Goal: Information Seeking & Learning: Learn about a topic

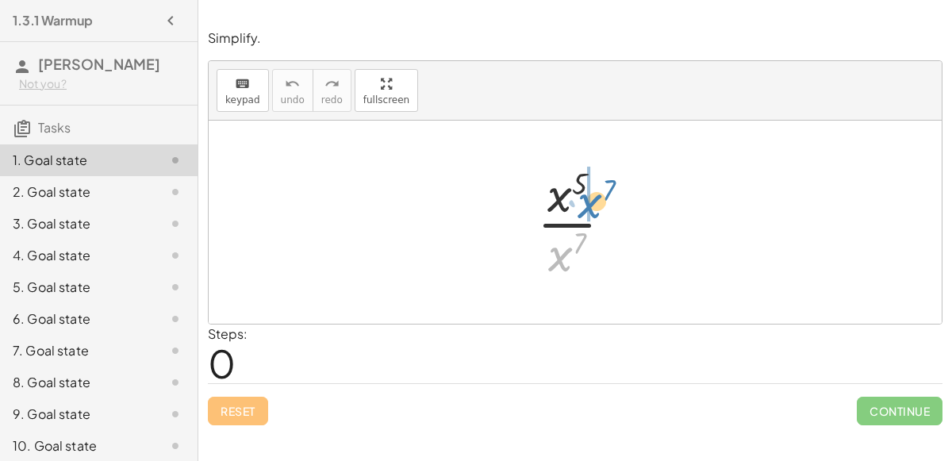
drag, startPoint x: 566, startPoint y: 257, endPoint x: 596, endPoint y: 204, distance: 60.7
click at [596, 204] on div at bounding box center [581, 222] width 104 height 122
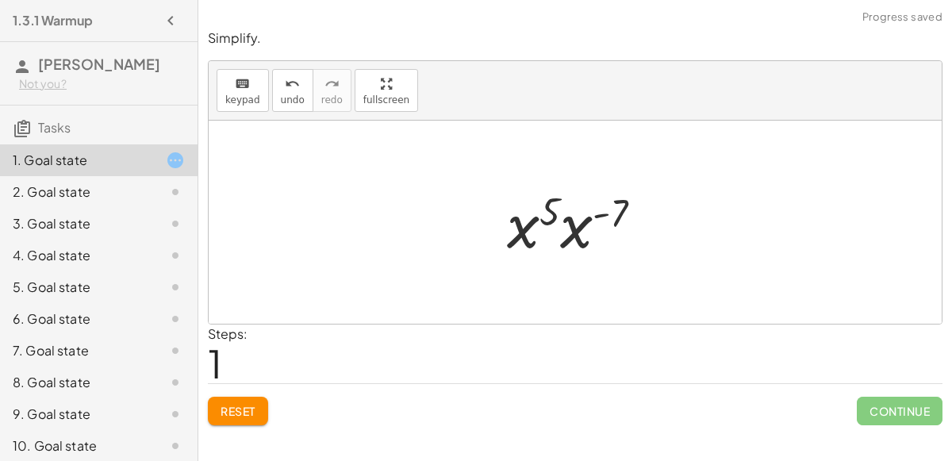
click at [566, 228] on div at bounding box center [581, 223] width 164 height 82
click at [551, 228] on div at bounding box center [582, 222] width 150 height 79
click at [554, 215] on div at bounding box center [582, 222] width 150 height 79
click at [589, 205] on div at bounding box center [582, 222] width 150 height 79
click at [590, 216] on div at bounding box center [581, 222] width 115 height 79
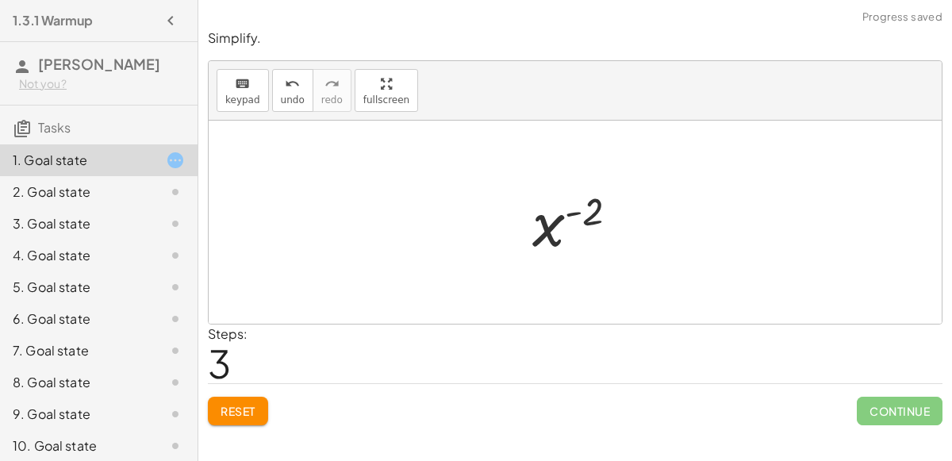
click at [557, 231] on div at bounding box center [581, 222] width 115 height 79
click at [860, 407] on span "Continue" at bounding box center [900, 411] width 86 height 29
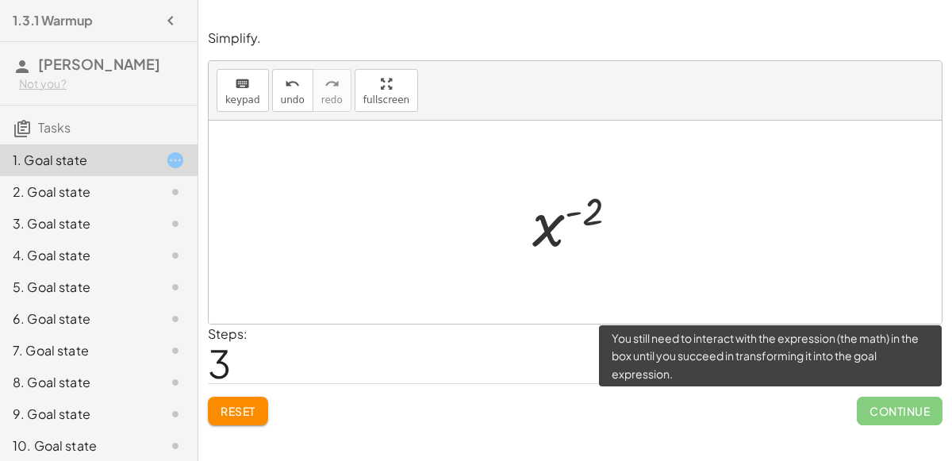
click at [892, 411] on span "Continue" at bounding box center [900, 411] width 86 height 29
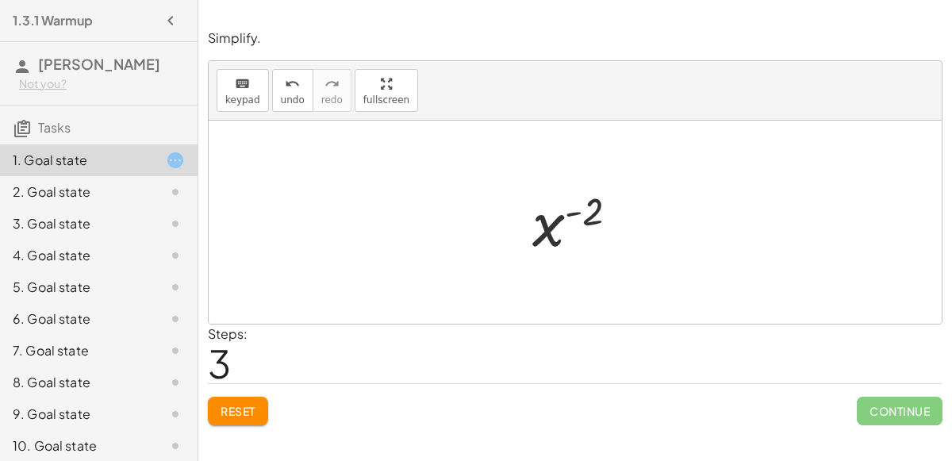
click at [585, 205] on div at bounding box center [581, 222] width 115 height 79
drag, startPoint x: 544, startPoint y: 236, endPoint x: 596, endPoint y: 237, distance: 51.6
click at [596, 237] on div at bounding box center [581, 222] width 115 height 79
drag, startPoint x: 554, startPoint y: 220, endPoint x: 554, endPoint y: 277, distance: 57.1
click at [554, 277] on div "· x 5 · x 7 · x 5 · x ( - 7 ) x ( + 5 − 7 ) x ( - 2 ) x ( ) - 2" at bounding box center [575, 222] width 733 height 203
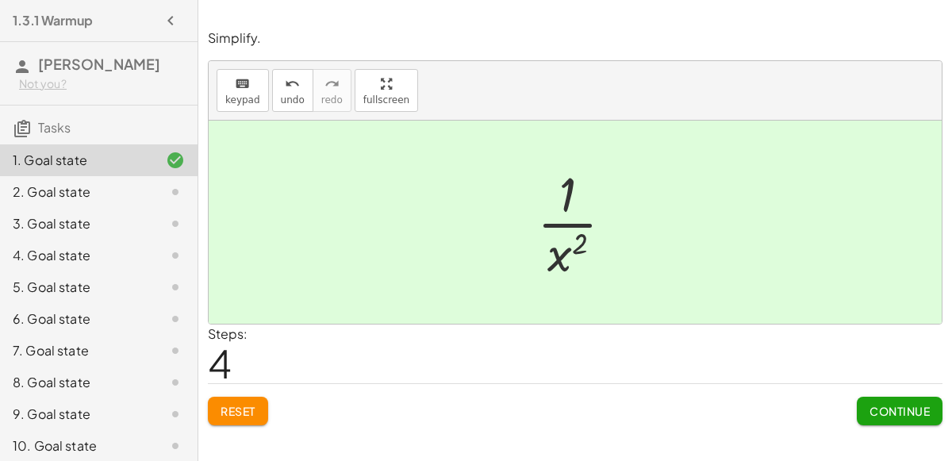
click at [878, 408] on span "Continue" at bounding box center [899, 411] width 60 height 14
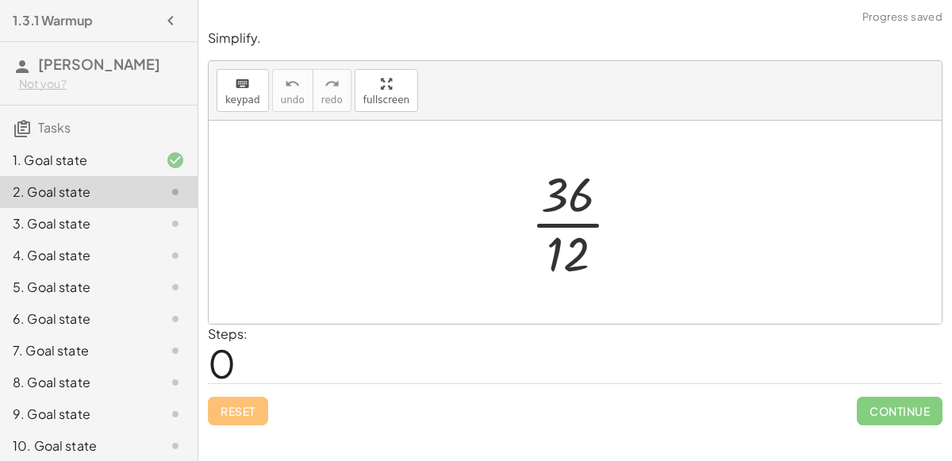
click at [576, 244] on div at bounding box center [582, 222] width 118 height 122
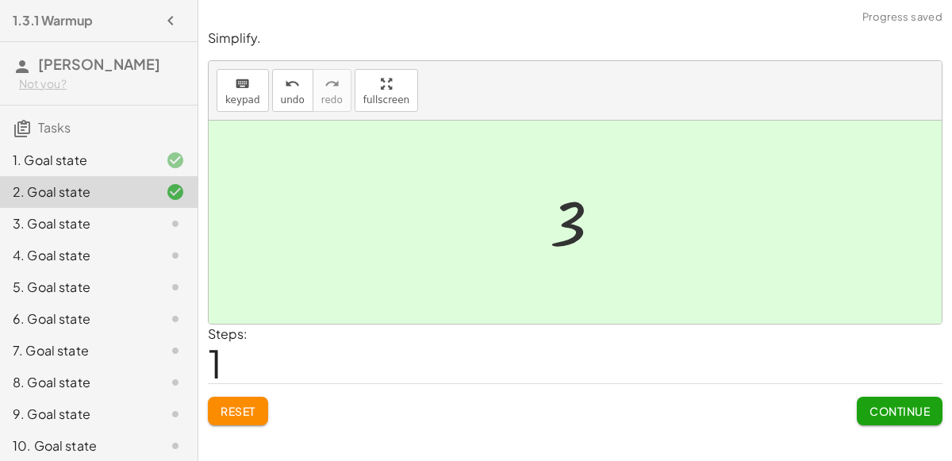
click at [885, 408] on span "Continue" at bounding box center [899, 411] width 60 height 14
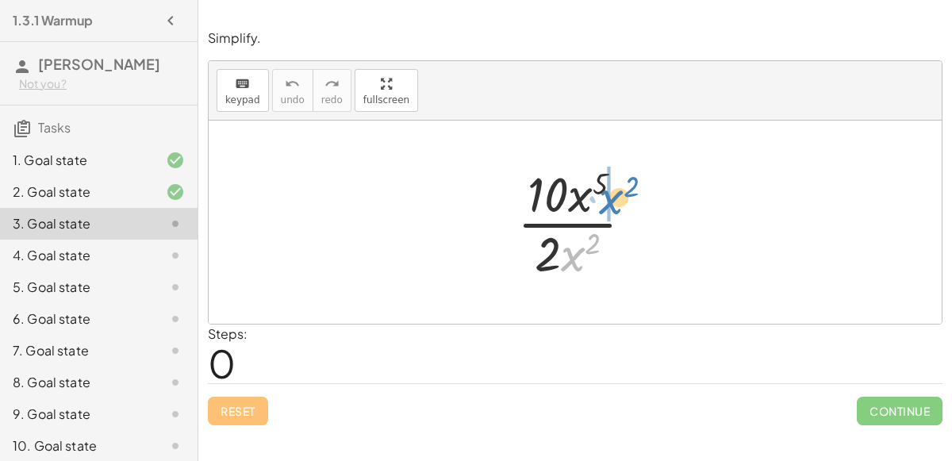
drag, startPoint x: 574, startPoint y: 251, endPoint x: 613, endPoint y: 194, distance: 68.4
click at [613, 194] on div at bounding box center [581, 222] width 144 height 122
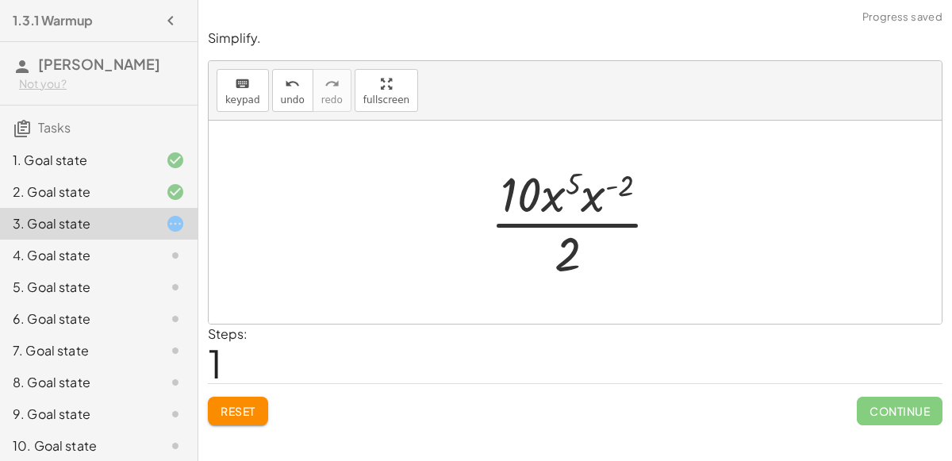
click at [591, 181] on div at bounding box center [581, 222] width 198 height 122
click at [589, 179] on div at bounding box center [581, 222] width 186 height 122
click at [555, 223] on div at bounding box center [580, 222] width 145 height 122
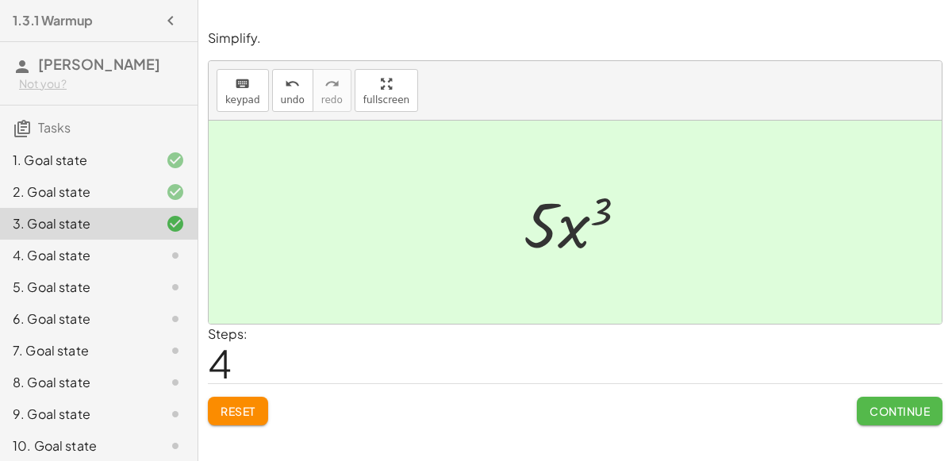
click at [908, 416] on button "Continue" at bounding box center [900, 411] width 86 height 29
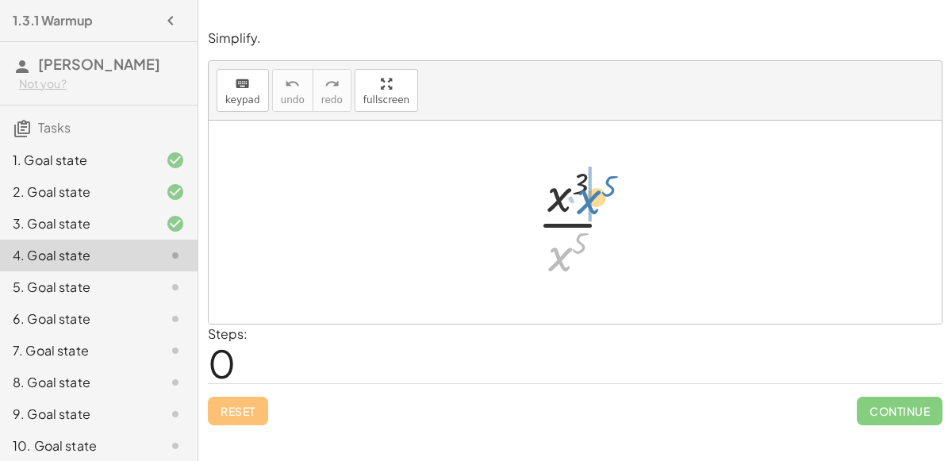
drag, startPoint x: 560, startPoint y: 251, endPoint x: 589, endPoint y: 195, distance: 63.5
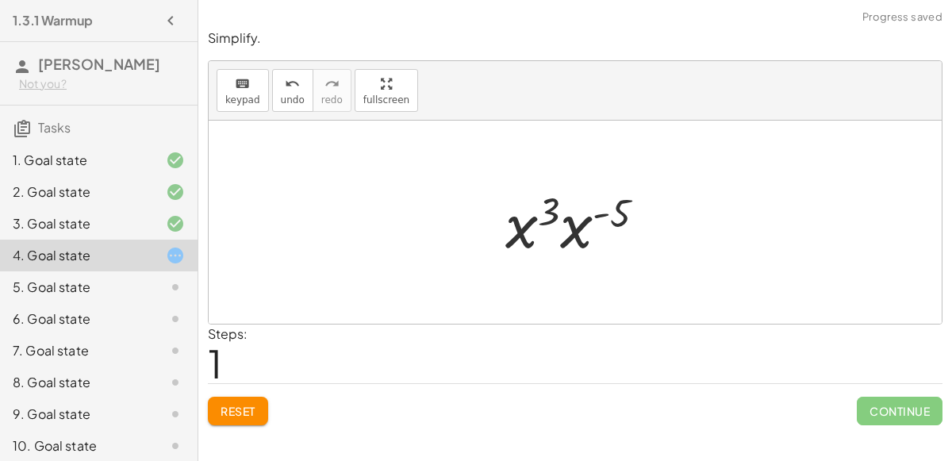
click at [575, 204] on div at bounding box center [581, 223] width 168 height 82
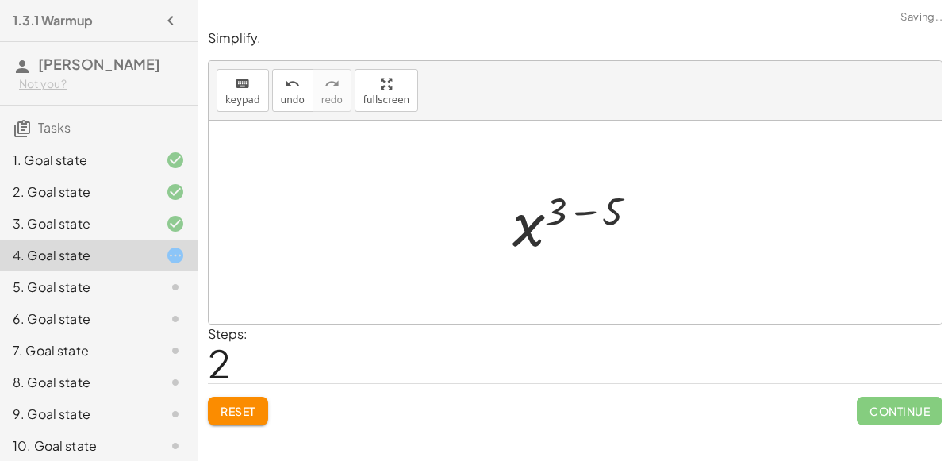
click at [584, 211] on div at bounding box center [581, 222] width 154 height 79
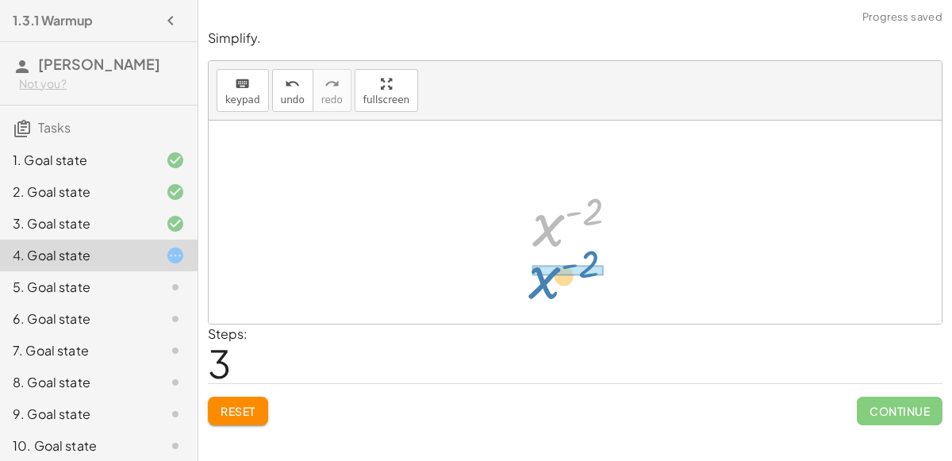
drag, startPoint x: 551, startPoint y: 224, endPoint x: 548, endPoint y: 277, distance: 53.2
click at [548, 277] on div "· x 3 · x 5 · x 3 · x ( - 5 ) x ( + 3 − 5 ) x ( - 2 ) x ( ) - 2" at bounding box center [575, 222] width 733 height 203
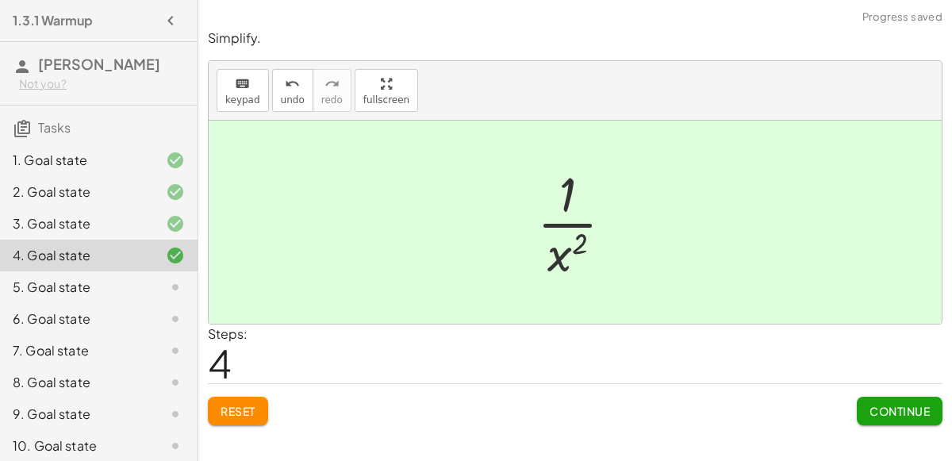
click at [882, 401] on button "Continue" at bounding box center [900, 411] width 86 height 29
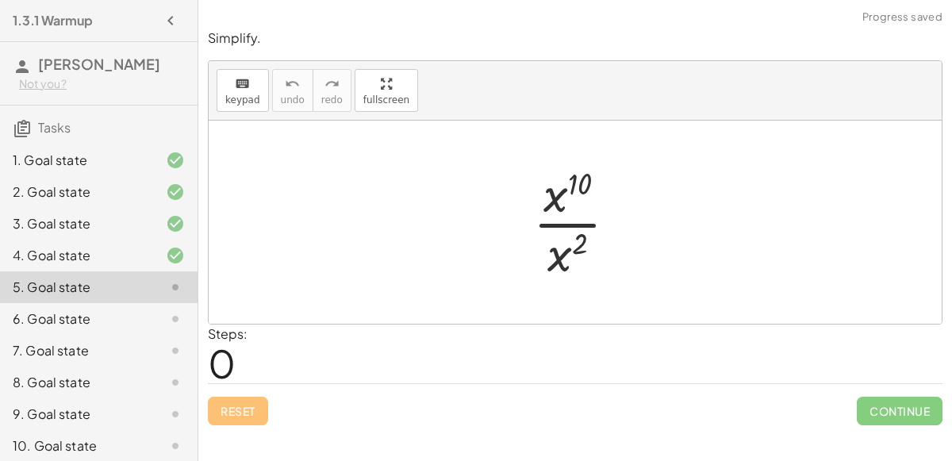
click at [575, 244] on div at bounding box center [581, 222] width 113 height 122
click at [577, 250] on div at bounding box center [581, 222] width 113 height 122
drag, startPoint x: 561, startPoint y: 254, endPoint x: 597, endPoint y: 195, distance: 68.7
click at [597, 195] on div at bounding box center [581, 222] width 113 height 122
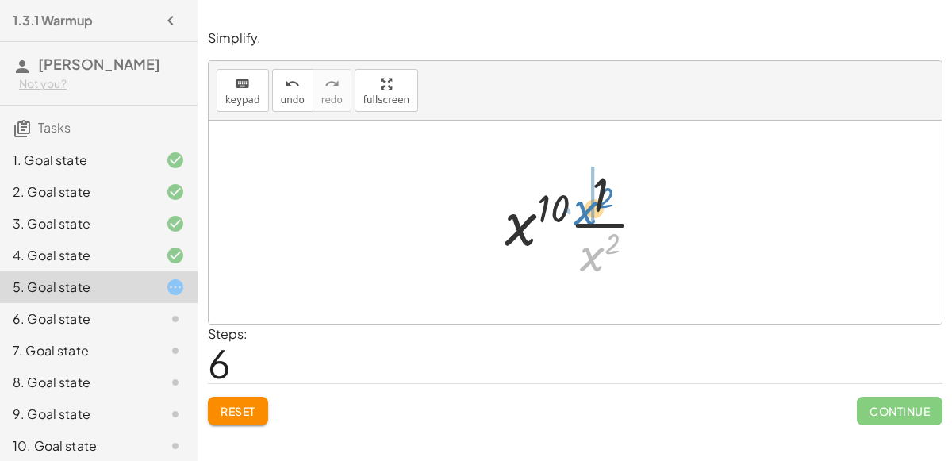
drag, startPoint x: 593, startPoint y: 263, endPoint x: 588, endPoint y: 217, distance: 46.3
click at [588, 217] on div at bounding box center [581, 222] width 169 height 122
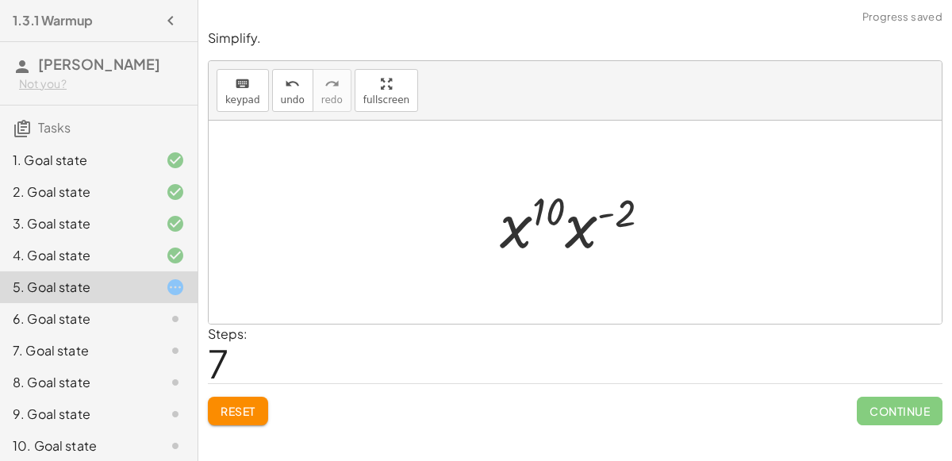
click at [581, 223] on div at bounding box center [581, 223] width 179 height 82
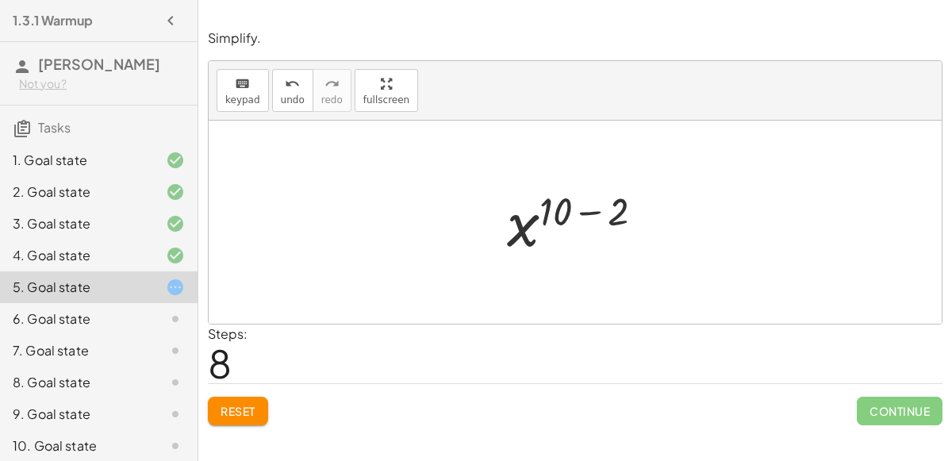
click at [582, 216] on div at bounding box center [581, 222] width 165 height 79
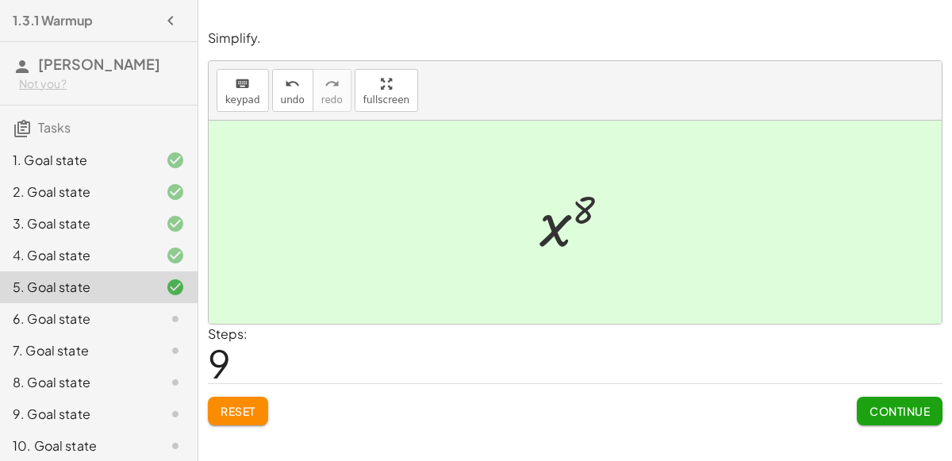
click at [865, 413] on button "Continue" at bounding box center [900, 411] width 86 height 29
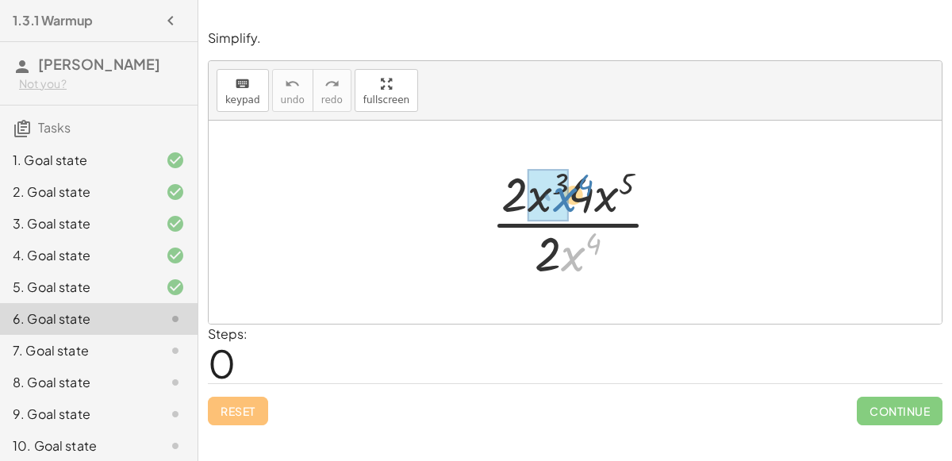
drag, startPoint x: 574, startPoint y: 256, endPoint x: 566, endPoint y: 198, distance: 59.2
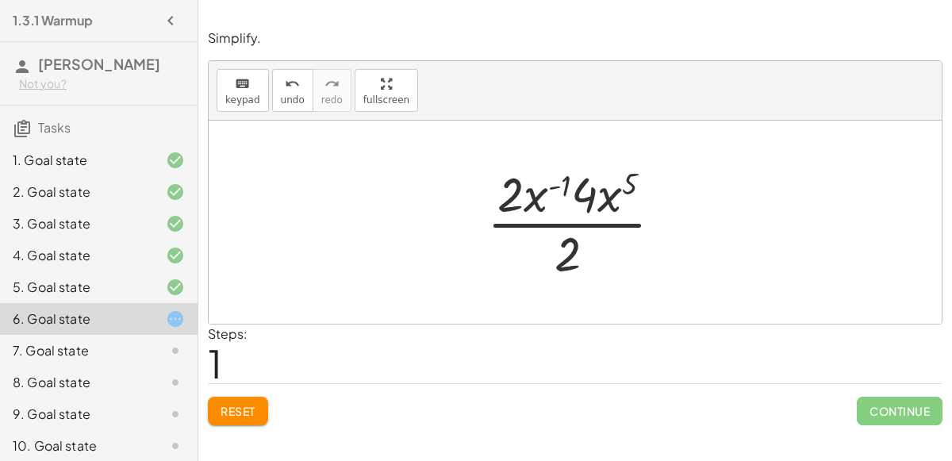
click at [541, 198] on div at bounding box center [581, 222] width 204 height 122
click at [613, 198] on div at bounding box center [581, 222] width 204 height 122
click at [616, 198] on div at bounding box center [581, 222] width 204 height 122
drag, startPoint x: 584, startPoint y: 196, endPoint x: 500, endPoint y: 207, distance: 84.8
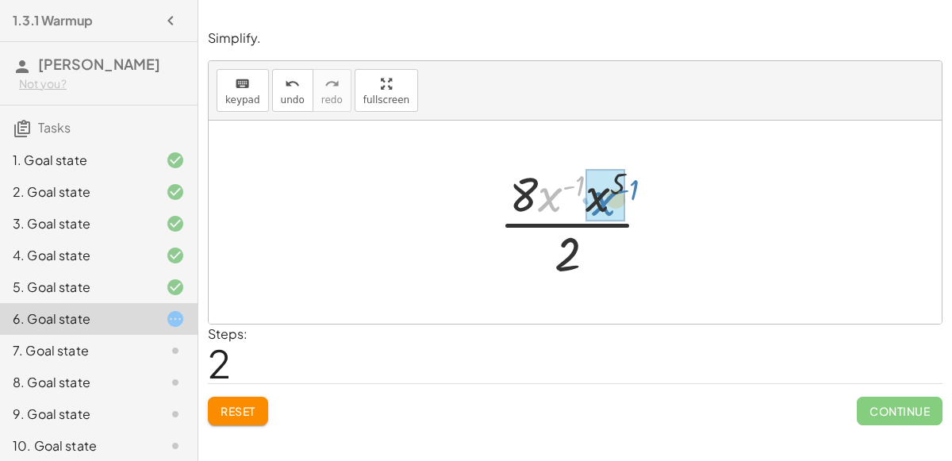
drag, startPoint x: 548, startPoint y: 196, endPoint x: 603, endPoint y: 200, distance: 54.9
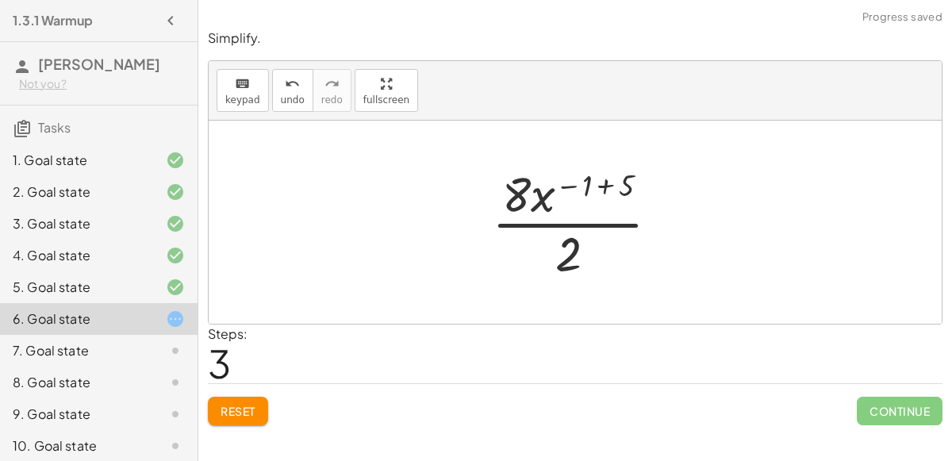
click at [597, 190] on div at bounding box center [582, 222] width 196 height 122
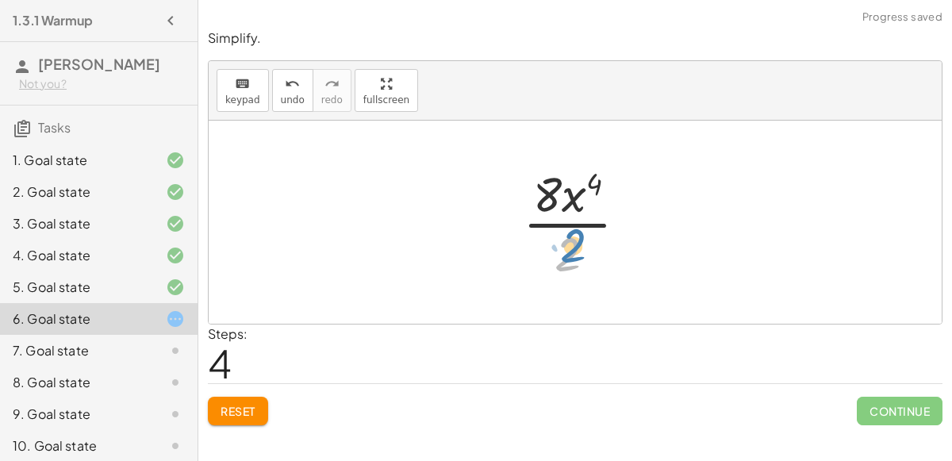
click at [578, 247] on div at bounding box center [581, 222] width 133 height 122
click at [562, 216] on div at bounding box center [581, 222] width 133 height 122
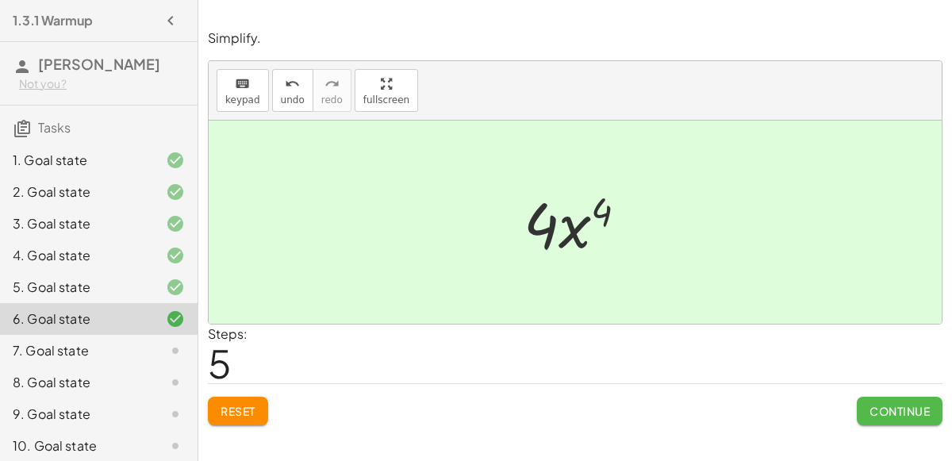
click at [918, 401] on button "Continue" at bounding box center [900, 411] width 86 height 29
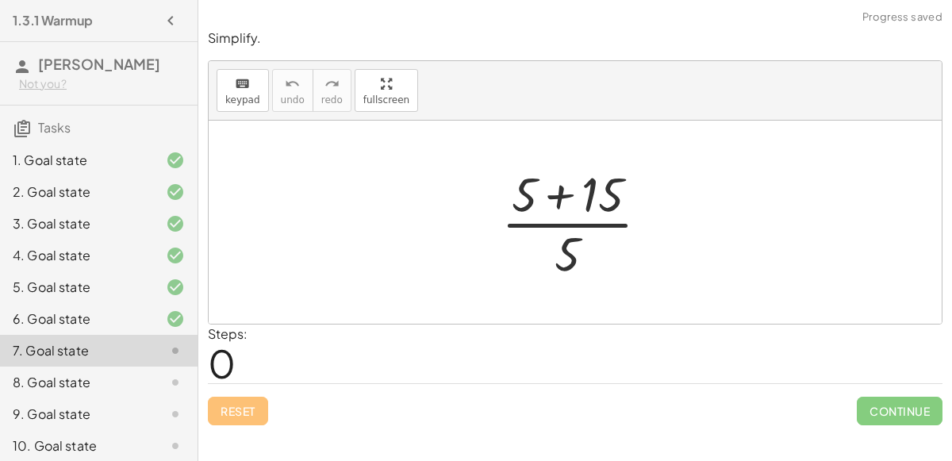
click at [559, 197] on div at bounding box center [581, 222] width 176 height 122
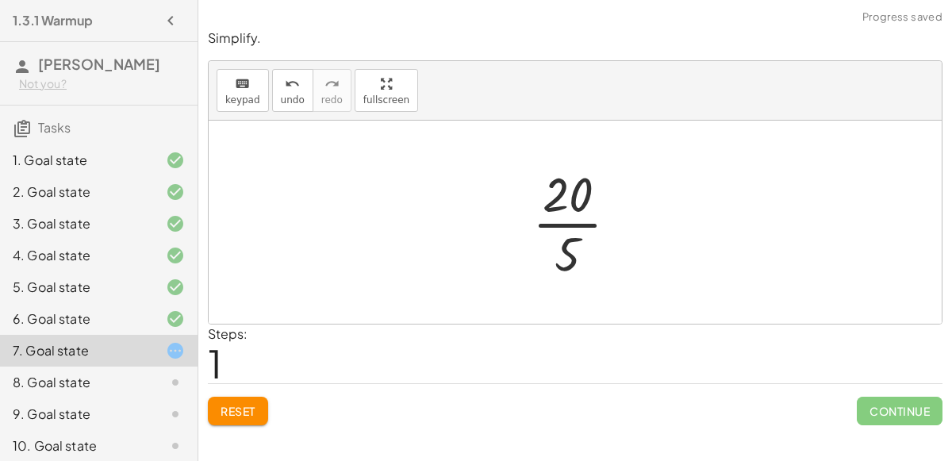
click at [571, 224] on div at bounding box center [581, 222] width 114 height 122
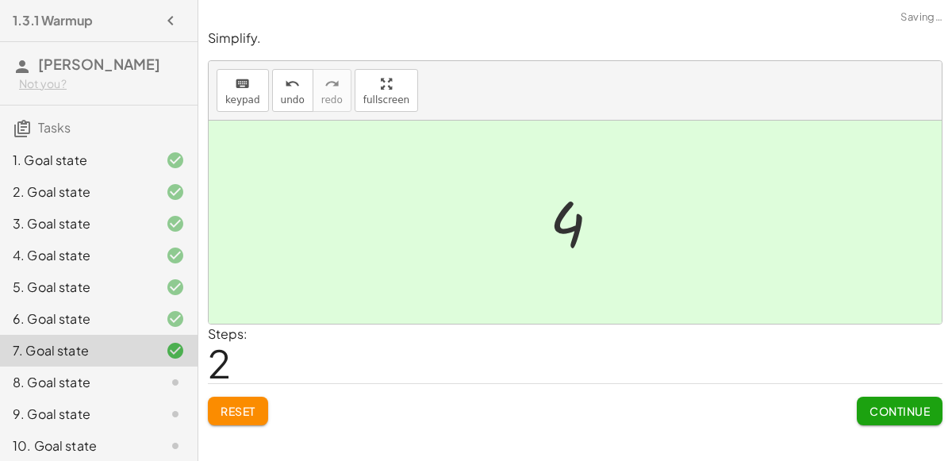
click at [879, 421] on button "Continue" at bounding box center [900, 411] width 86 height 29
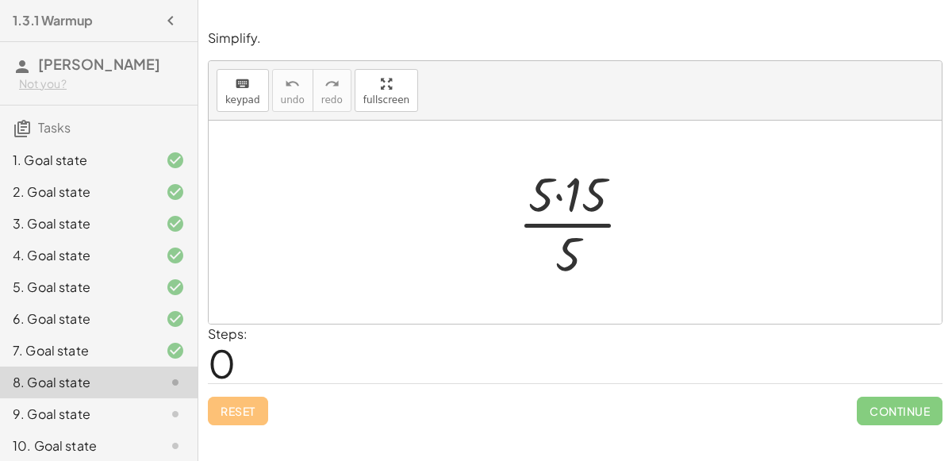
click at [583, 205] on div at bounding box center [581, 222] width 143 height 122
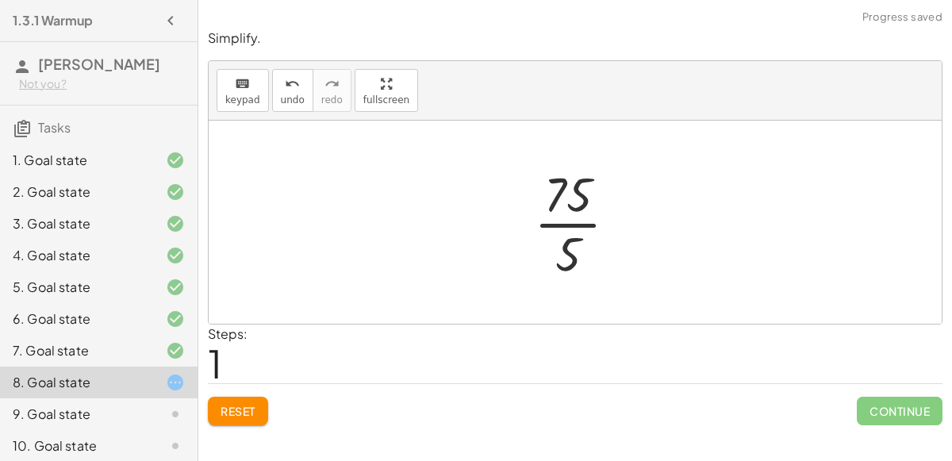
click at [579, 222] on div at bounding box center [582, 222] width 112 height 122
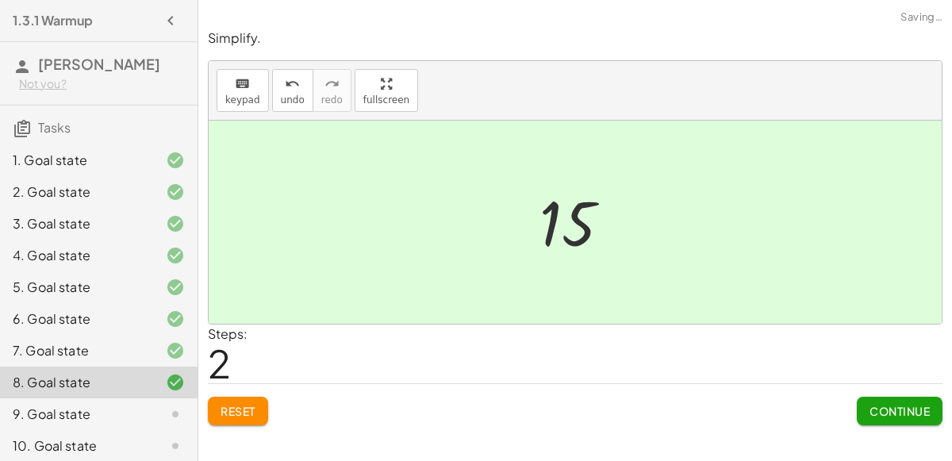
click at [909, 412] on span "Continue" at bounding box center [899, 411] width 60 height 14
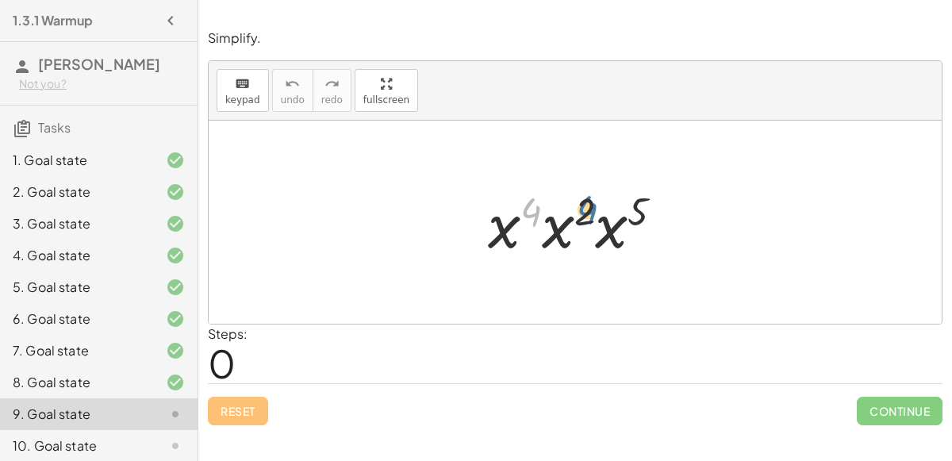
drag, startPoint x: 530, startPoint y: 211, endPoint x: 585, endPoint y: 209, distance: 55.6
click at [585, 209] on div at bounding box center [582, 223] width 204 height 82
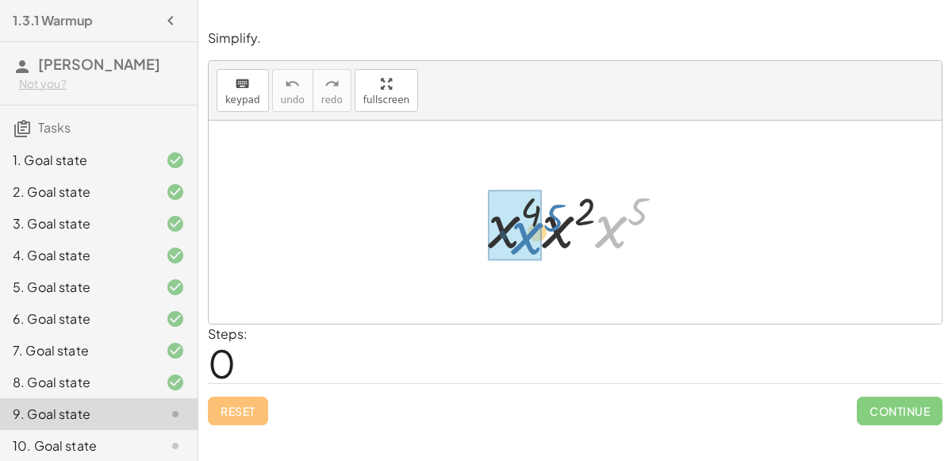
drag, startPoint x: 604, startPoint y: 230, endPoint x: 519, endPoint y: 236, distance: 85.1
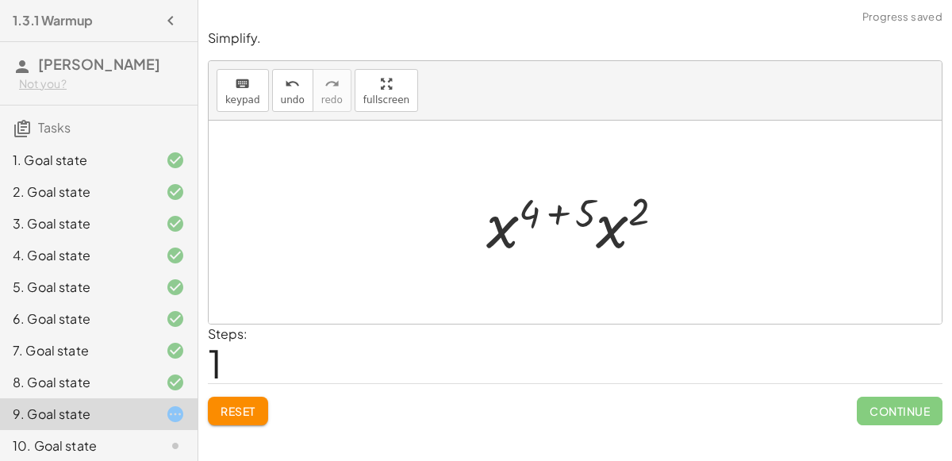
click at [560, 210] on div at bounding box center [581, 223] width 207 height 82
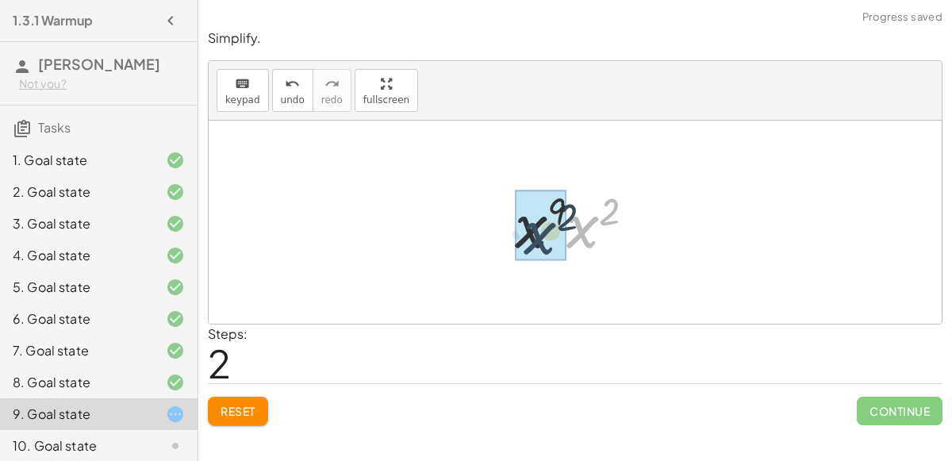
drag, startPoint x: 587, startPoint y: 225, endPoint x: 543, endPoint y: 232, distance: 44.1
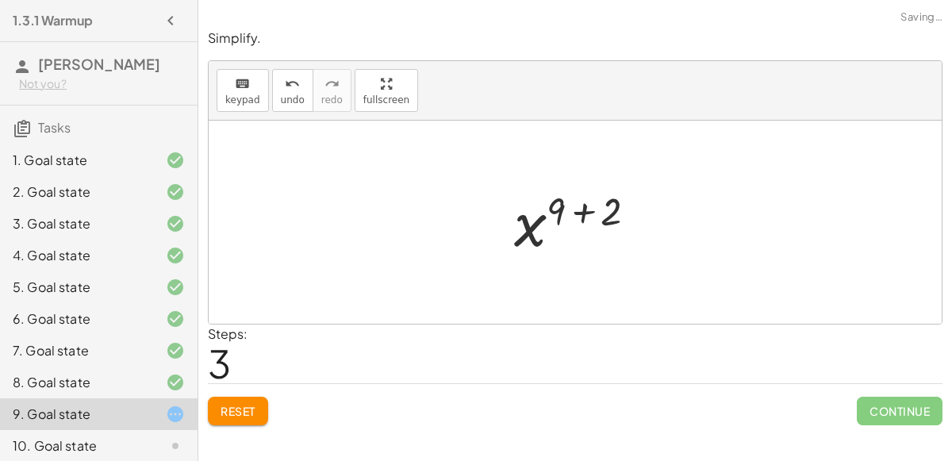
click at [582, 214] on div at bounding box center [582, 222] width 152 height 79
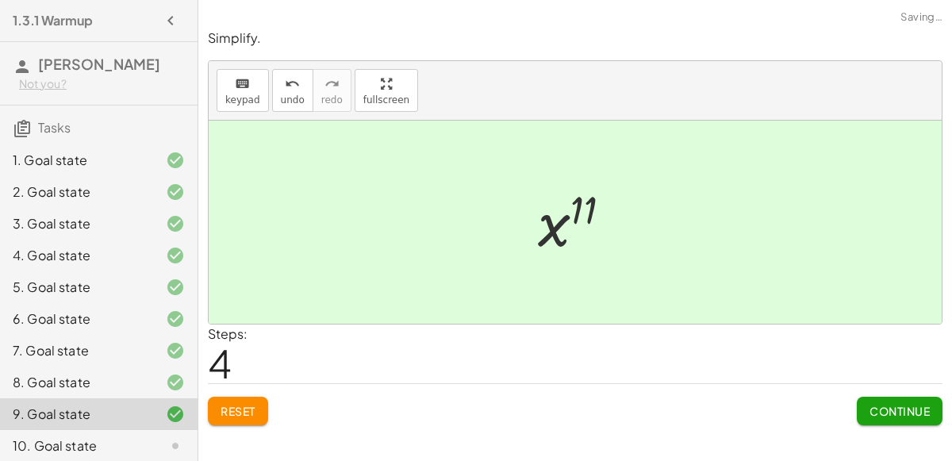
click at [893, 423] on button "Continue" at bounding box center [900, 411] width 86 height 29
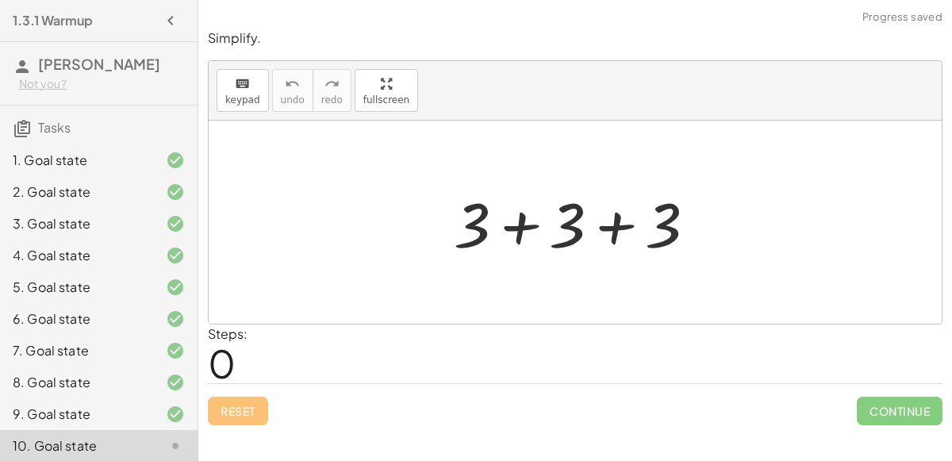
click at [527, 230] on div at bounding box center [581, 223] width 270 height 82
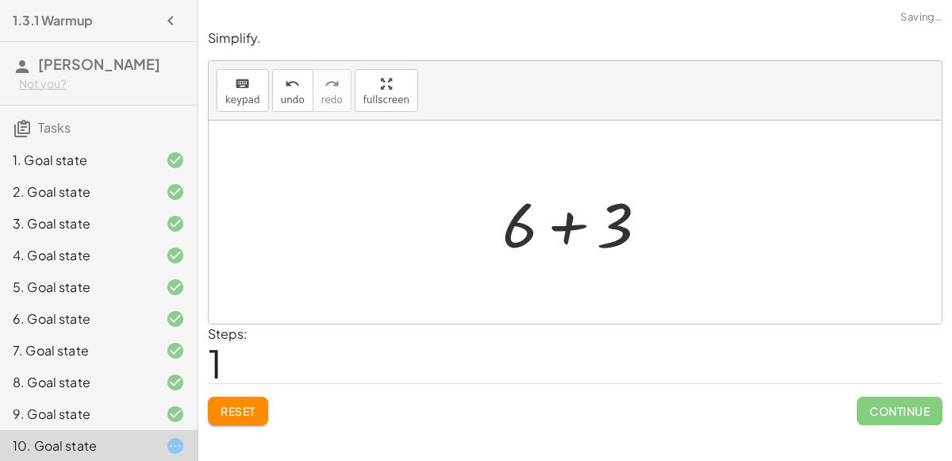
click at [571, 217] on div at bounding box center [581, 223] width 175 height 82
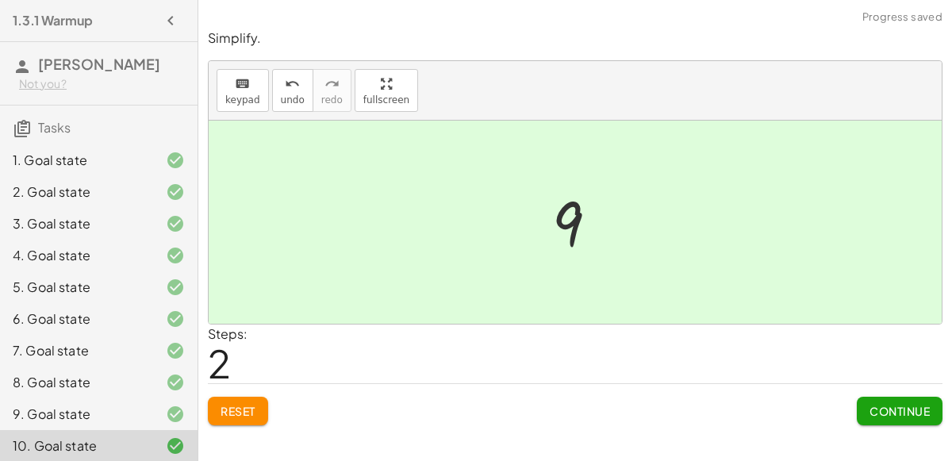
click at [893, 425] on div "Simplify. keyboard keypad undo undo redo redo fullscreen + 3 + 3 + 3 + 6 + 3 9 …" at bounding box center [575, 227] width 754 height 415
click at [887, 418] on button "Continue" at bounding box center [900, 411] width 86 height 29
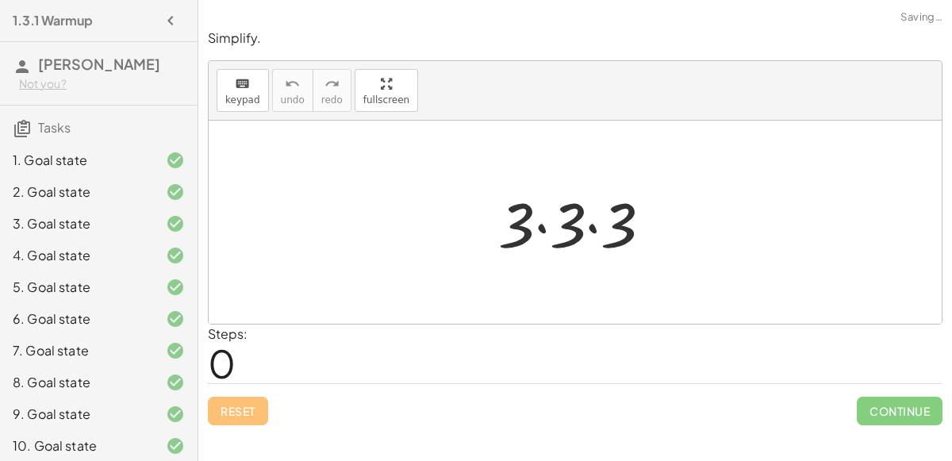
click at [544, 226] on div at bounding box center [581, 223] width 182 height 82
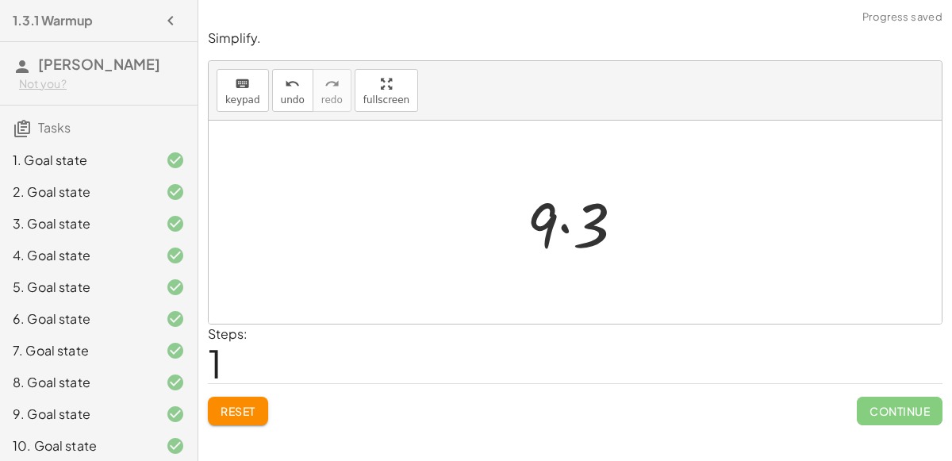
click at [559, 226] on div at bounding box center [582, 223] width 126 height 82
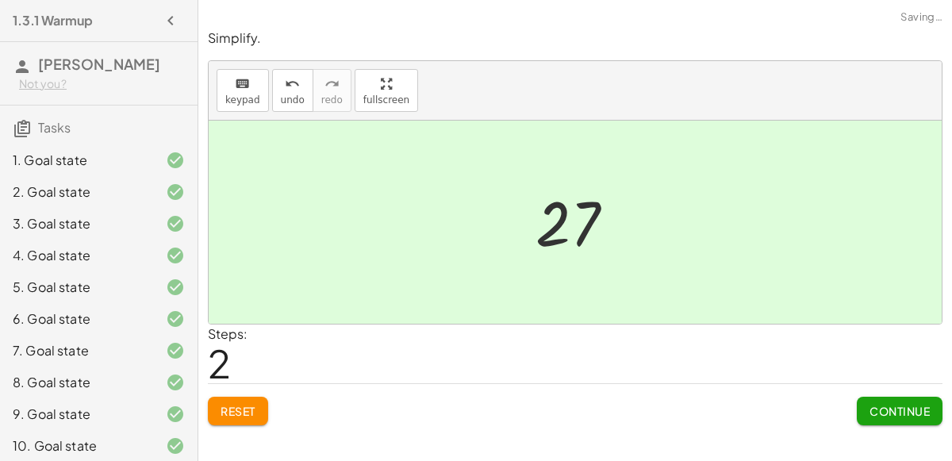
click at [892, 409] on span "Continue" at bounding box center [899, 411] width 60 height 14
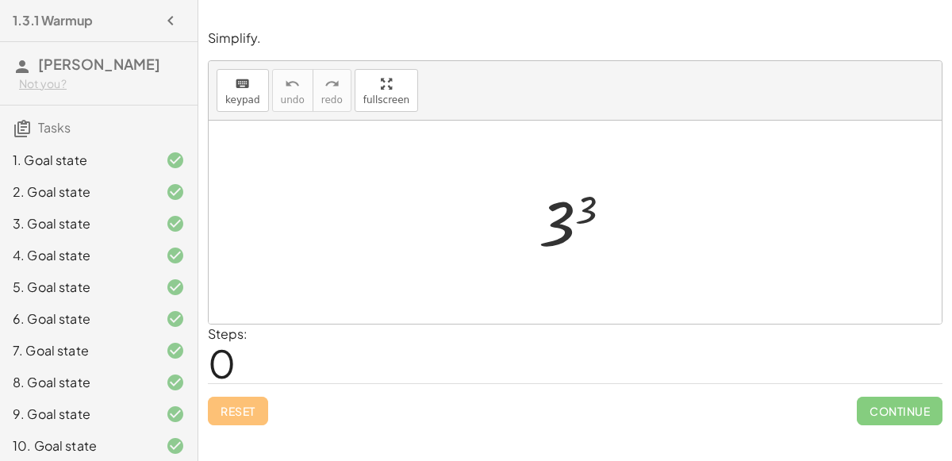
click at [557, 229] on div at bounding box center [582, 222] width 102 height 79
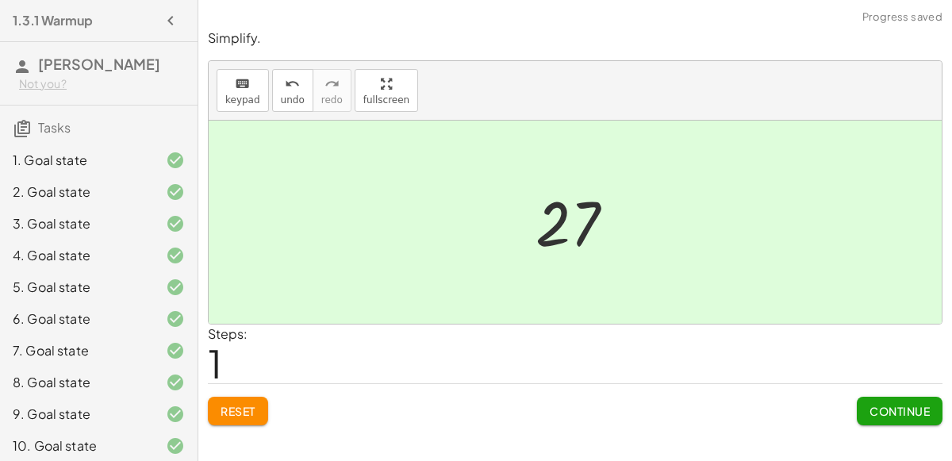
click at [932, 405] on button "Continue" at bounding box center [900, 411] width 86 height 29
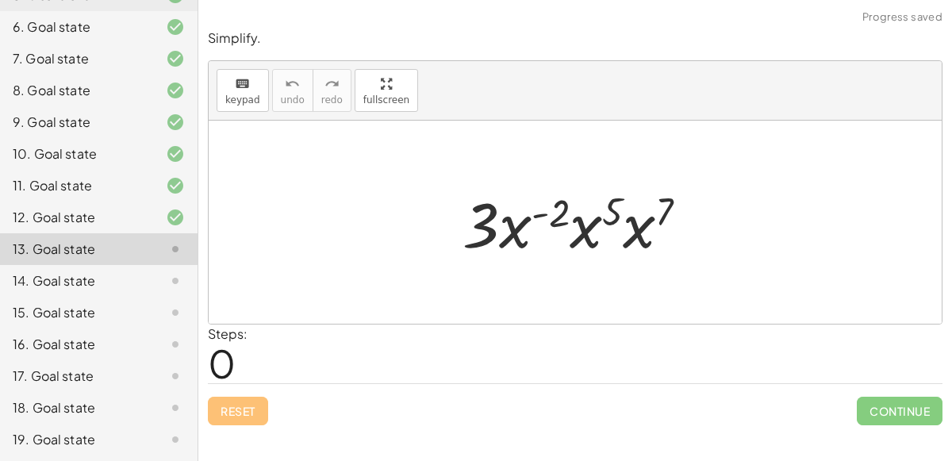
scroll to position [355, 0]
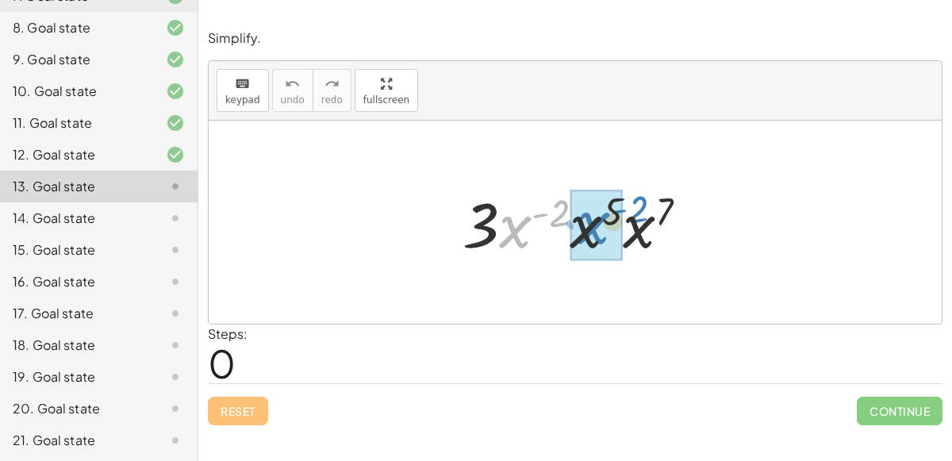
drag, startPoint x: 516, startPoint y: 230, endPoint x: 595, endPoint y: 226, distance: 78.6
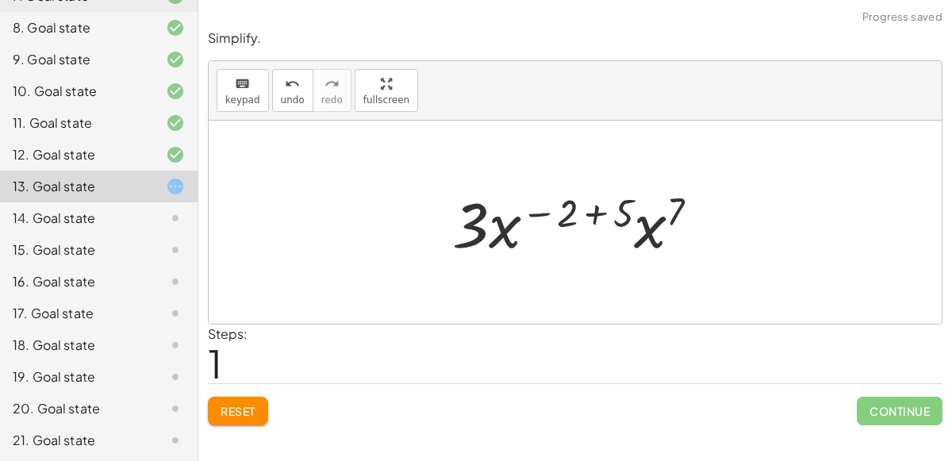
click at [593, 212] on div at bounding box center [581, 223] width 275 height 82
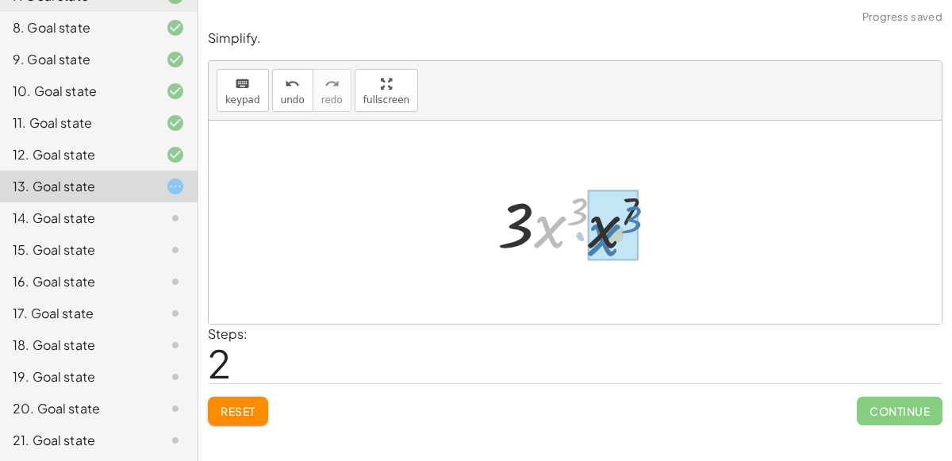
drag, startPoint x: 554, startPoint y: 224, endPoint x: 608, endPoint y: 232, distance: 54.5
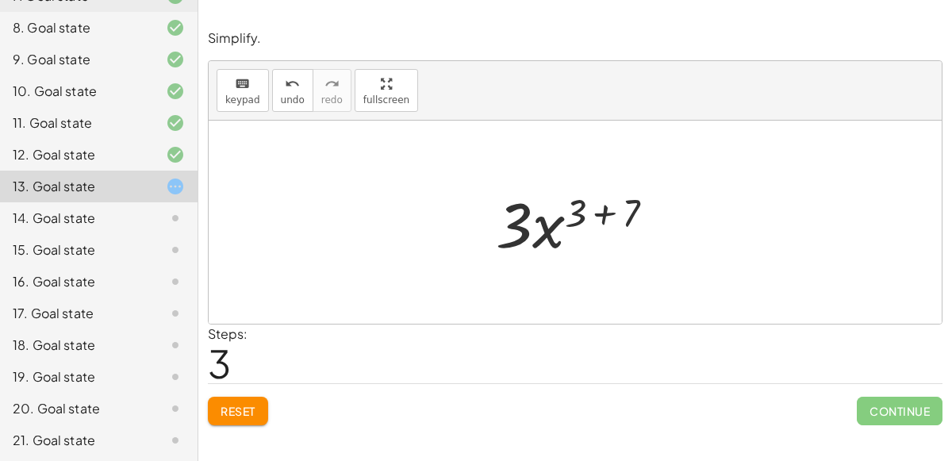
click at [608, 208] on div at bounding box center [581, 223] width 187 height 82
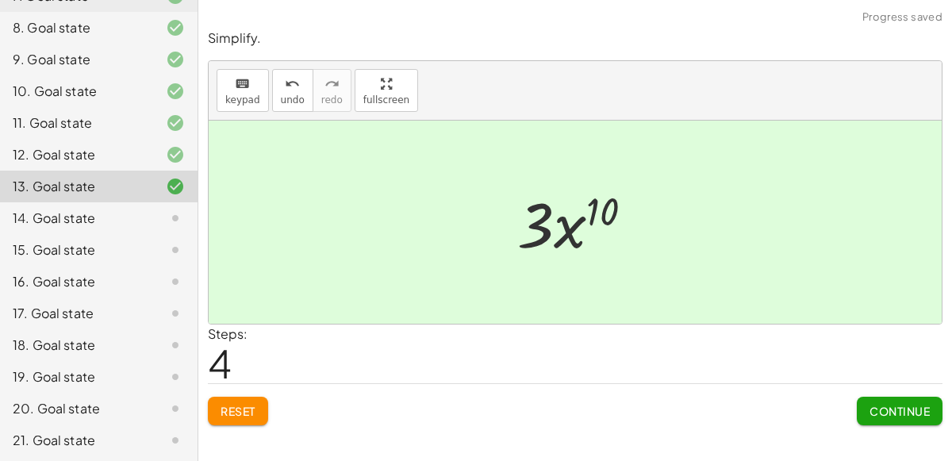
click at [940, 405] on button "Continue" at bounding box center [900, 411] width 86 height 29
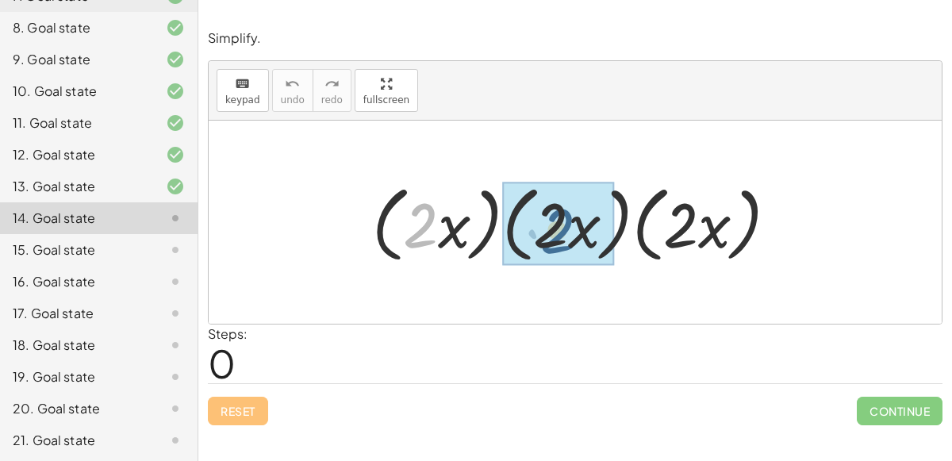
drag, startPoint x: 416, startPoint y: 212, endPoint x: 554, endPoint y: 217, distance: 138.9
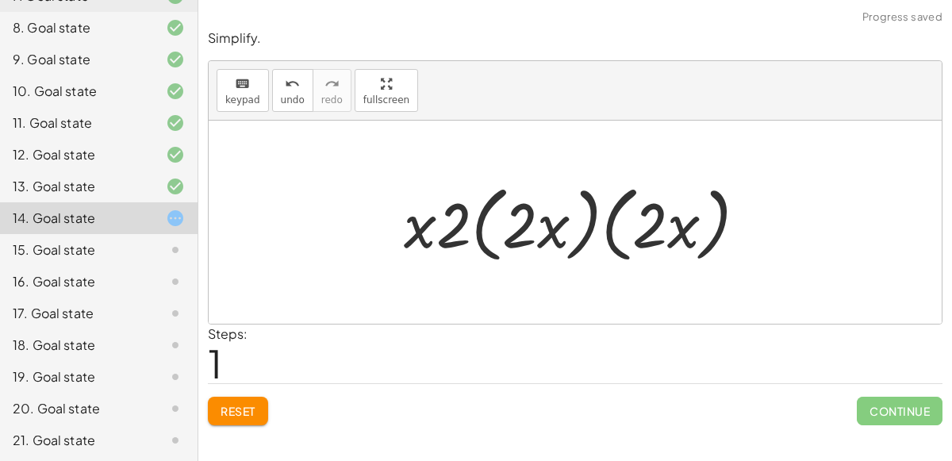
click at [481, 228] on div at bounding box center [581, 222] width 371 height 91
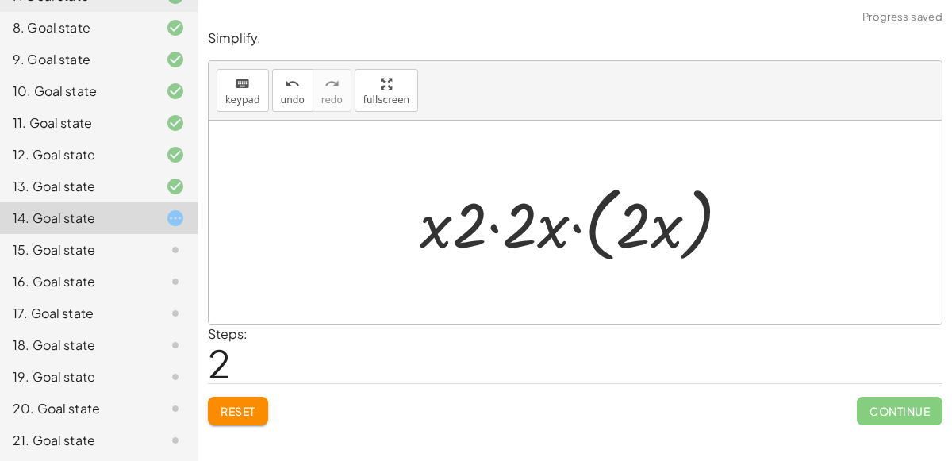
click at [612, 225] on div at bounding box center [581, 222] width 339 height 91
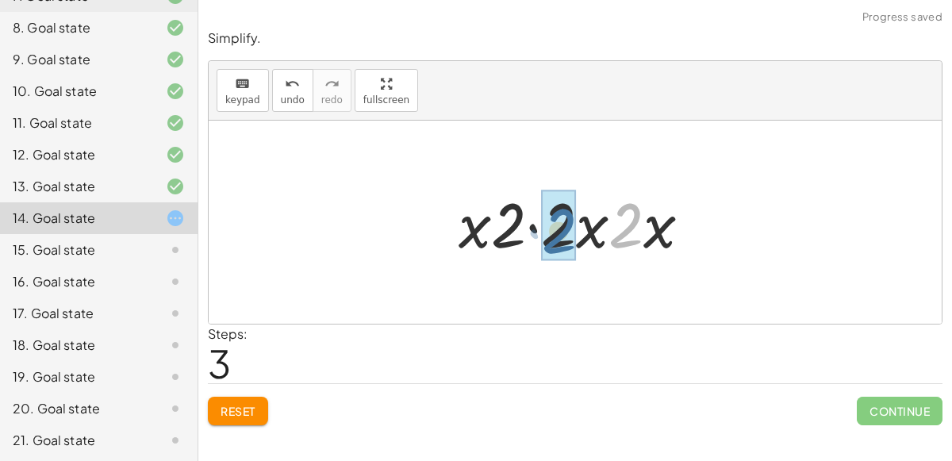
drag, startPoint x: 627, startPoint y: 217, endPoint x: 561, endPoint y: 224, distance: 66.9
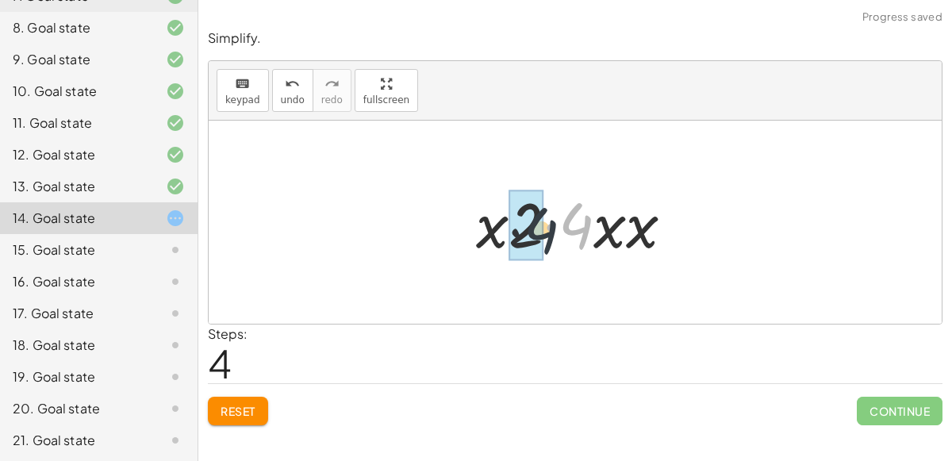
drag, startPoint x: 582, startPoint y: 231, endPoint x: 527, endPoint y: 236, distance: 55.8
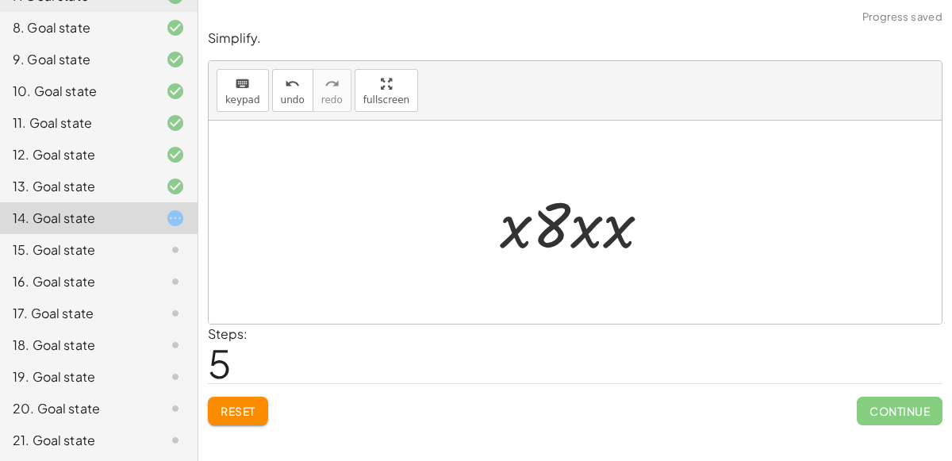
click at [553, 234] on div at bounding box center [582, 223] width 180 height 82
click at [528, 233] on div at bounding box center [582, 223] width 180 height 82
drag, startPoint x: 516, startPoint y: 230, endPoint x: 567, endPoint y: 229, distance: 51.6
click at [567, 229] on div at bounding box center [582, 223] width 180 height 82
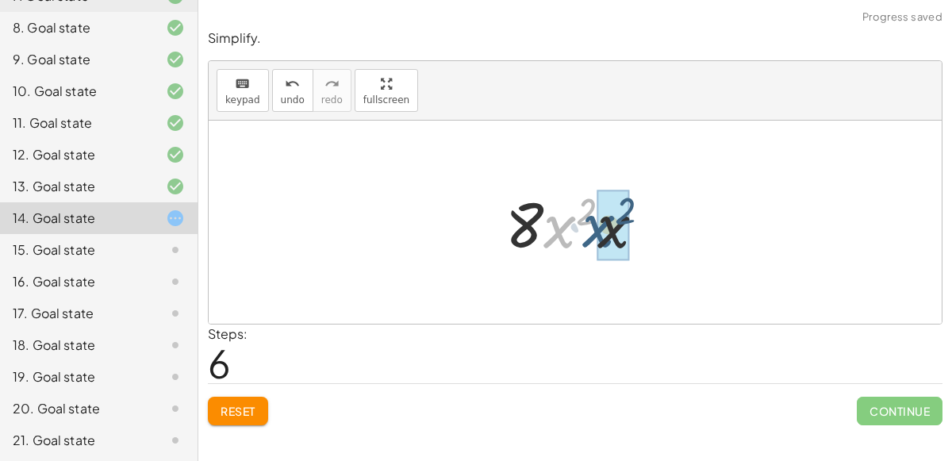
drag, startPoint x: 558, startPoint y: 229, endPoint x: 599, endPoint y: 228, distance: 41.3
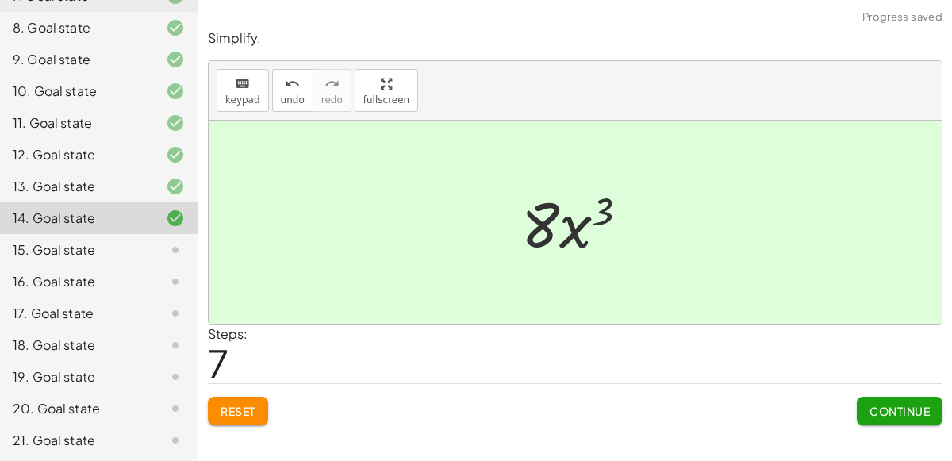
click at [923, 397] on button "Continue" at bounding box center [900, 411] width 86 height 29
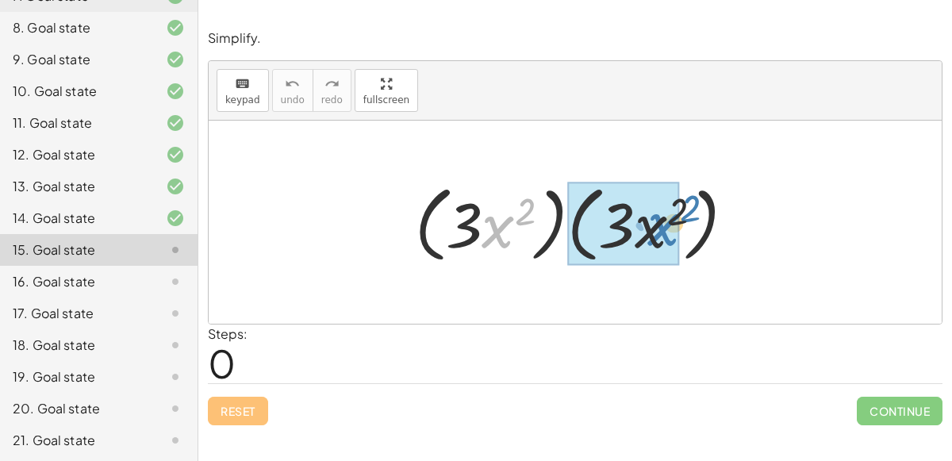
drag, startPoint x: 493, startPoint y: 234, endPoint x: 657, endPoint y: 230, distance: 163.5
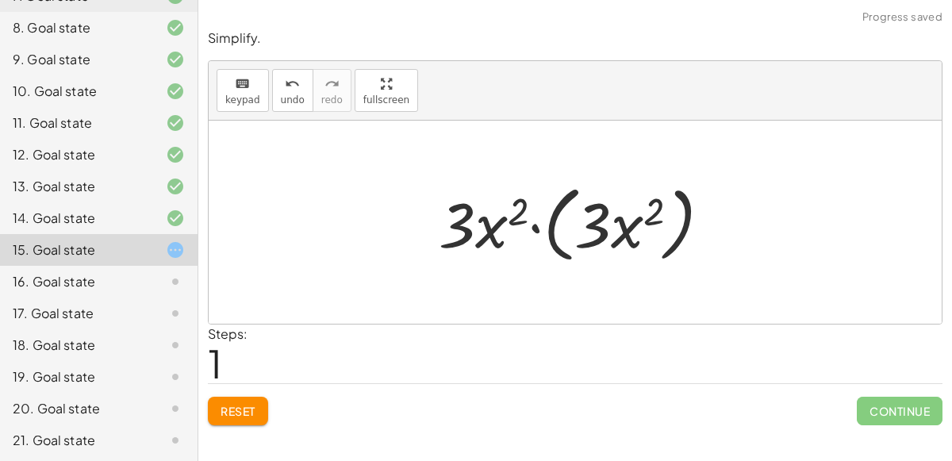
click at [621, 236] on div at bounding box center [581, 222] width 301 height 91
click at [569, 258] on div at bounding box center [581, 222] width 301 height 91
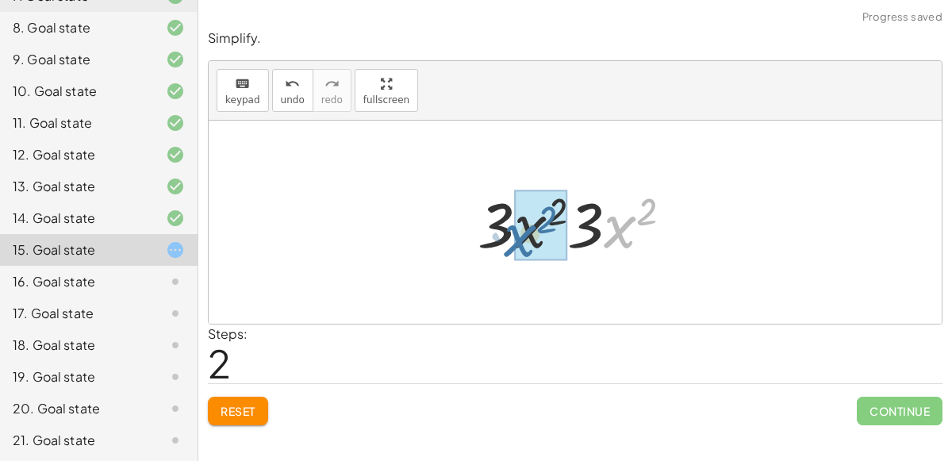
drag, startPoint x: 620, startPoint y: 230, endPoint x: 526, endPoint y: 236, distance: 93.8
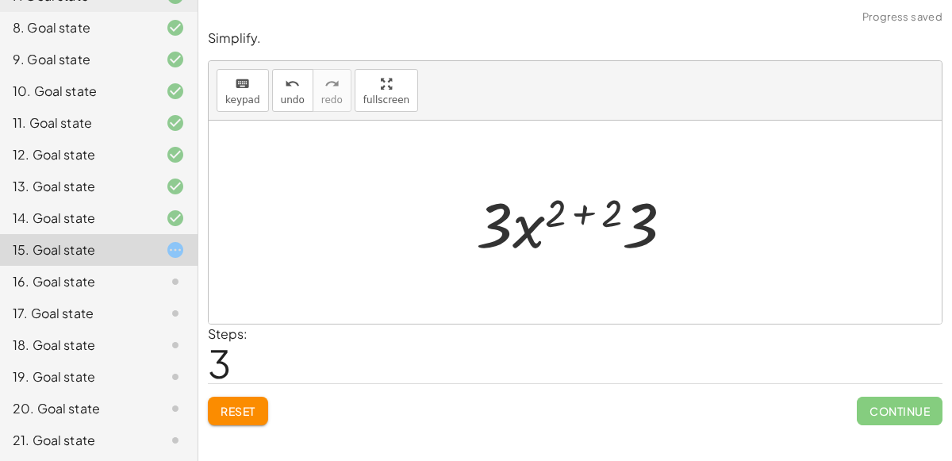
click at [585, 216] on div at bounding box center [581, 223] width 226 height 82
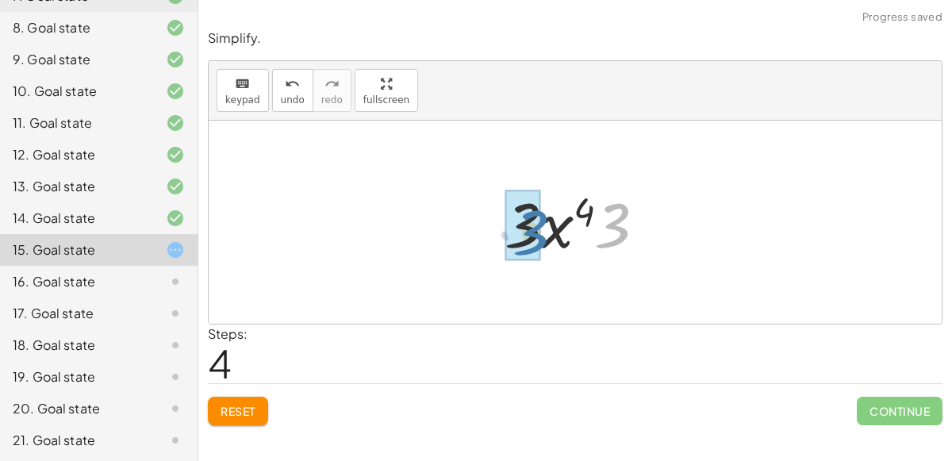
drag, startPoint x: 603, startPoint y: 219, endPoint x: 520, endPoint y: 224, distance: 83.5
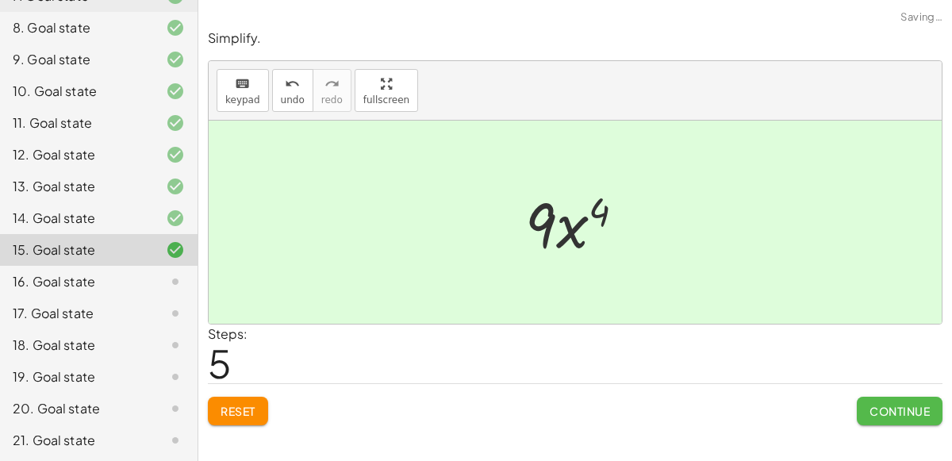
click at [894, 410] on span "Continue" at bounding box center [899, 411] width 60 height 14
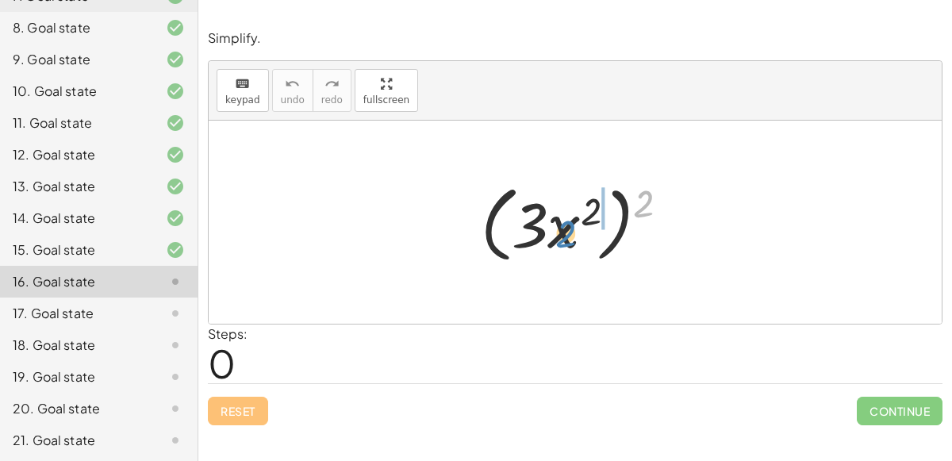
drag, startPoint x: 641, startPoint y: 201, endPoint x: 564, endPoint y: 233, distance: 83.2
click at [564, 233] on div at bounding box center [581, 222] width 217 height 91
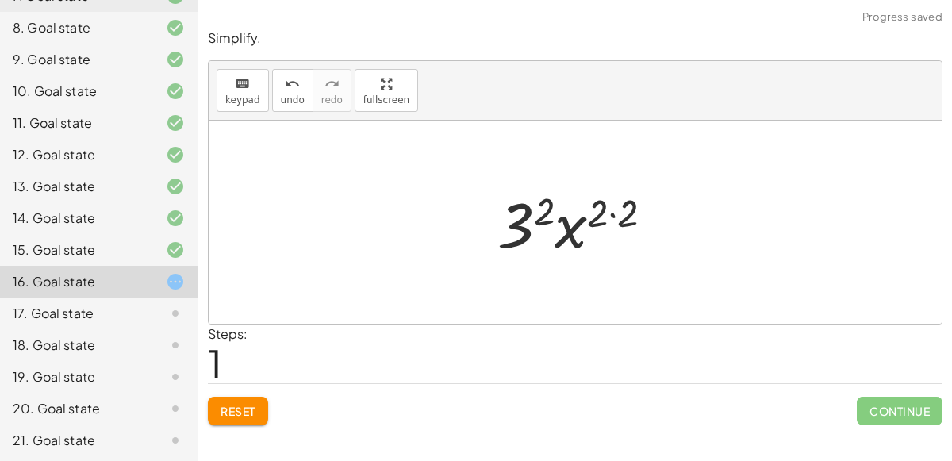
click at [601, 209] on div at bounding box center [581, 223] width 184 height 82
click at [604, 214] on div at bounding box center [581, 223] width 184 height 82
click at [606, 217] on div at bounding box center [581, 223] width 184 height 82
click at [612, 214] on div at bounding box center [581, 223] width 184 height 82
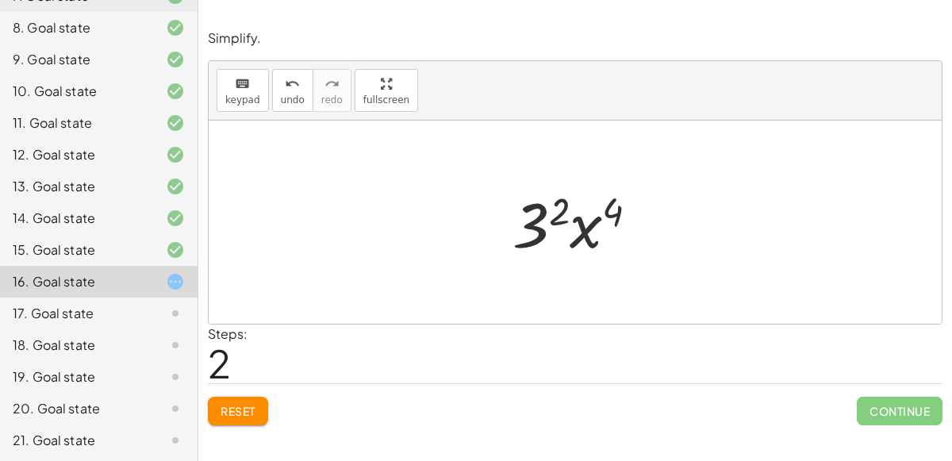
click at [551, 213] on div at bounding box center [581, 223] width 155 height 82
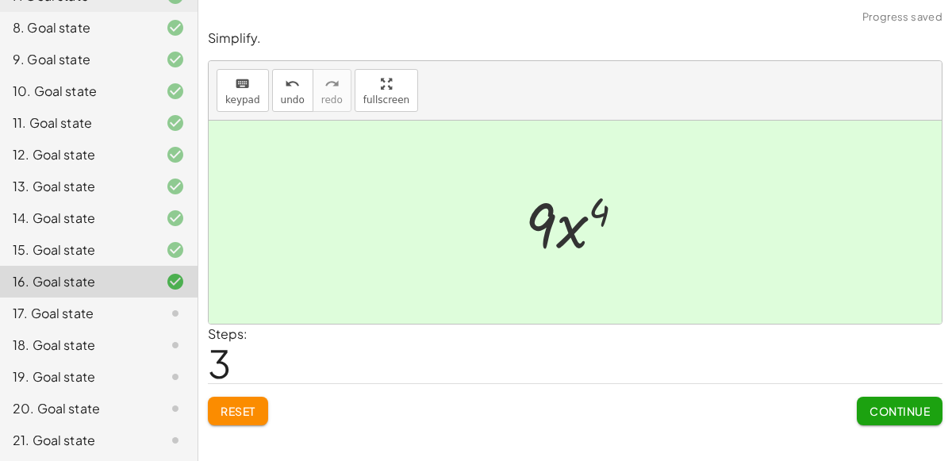
click at [919, 413] on span "Continue" at bounding box center [899, 411] width 60 height 14
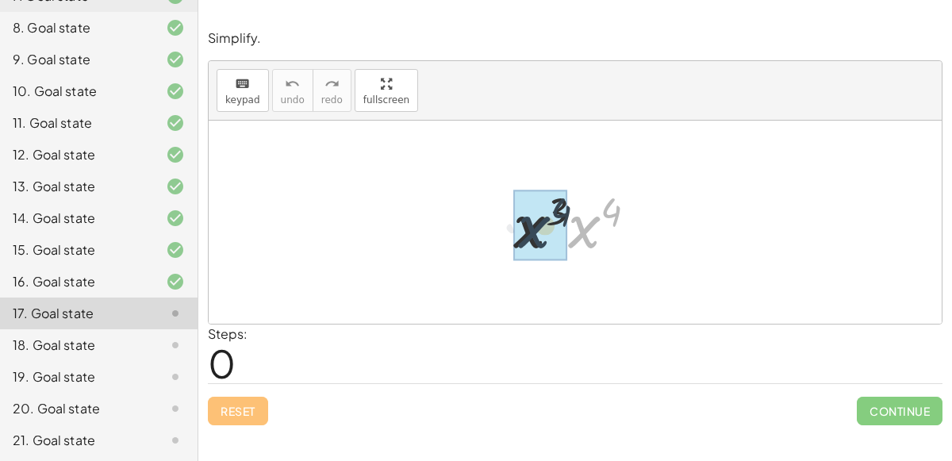
drag, startPoint x: 578, startPoint y: 240, endPoint x: 528, endPoint y: 240, distance: 50.0
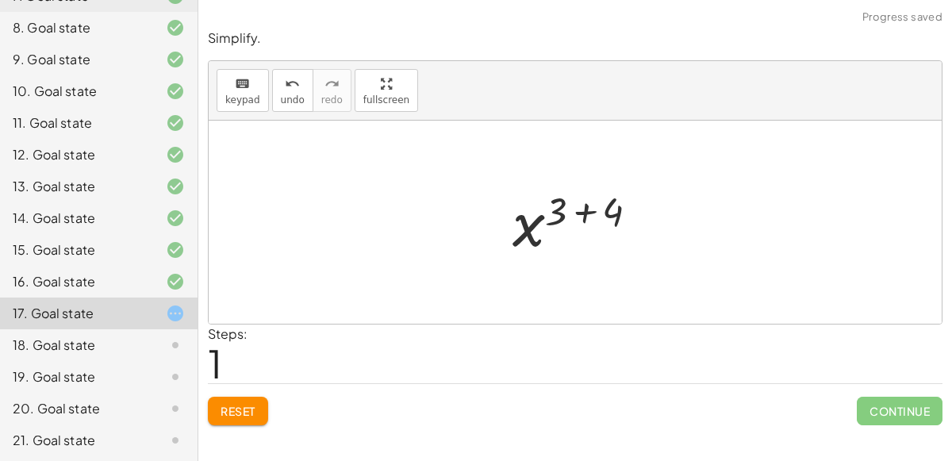
click at [593, 208] on div at bounding box center [581, 222] width 155 height 79
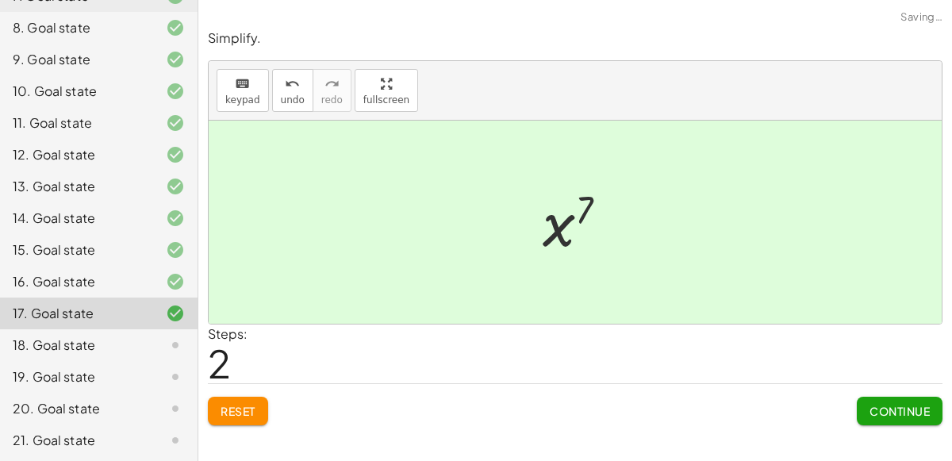
click at [920, 416] on button "Continue" at bounding box center [900, 411] width 86 height 29
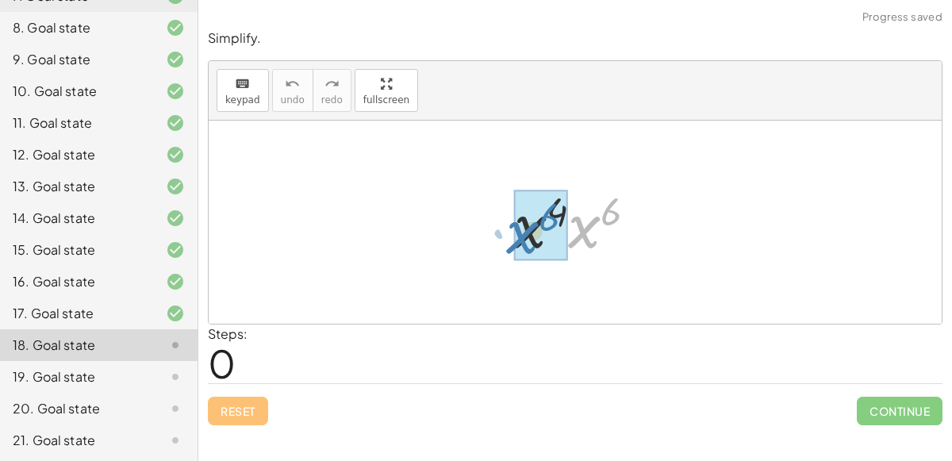
drag, startPoint x: 596, startPoint y: 226, endPoint x: 534, endPoint y: 232, distance: 62.1
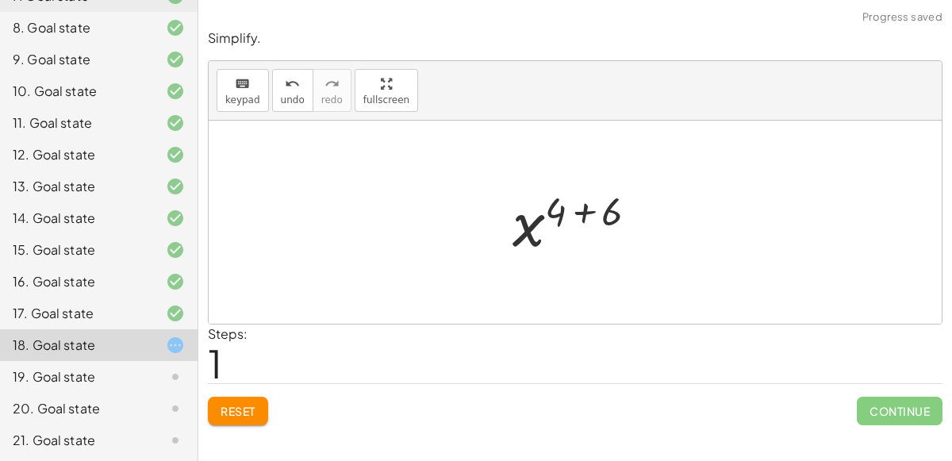
click at [593, 217] on div at bounding box center [581, 222] width 154 height 79
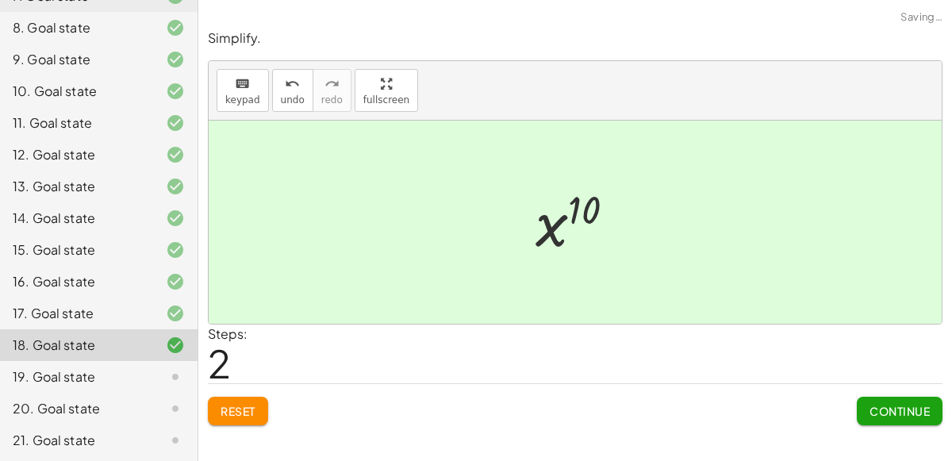
click at [907, 410] on span "Continue" at bounding box center [899, 411] width 60 height 14
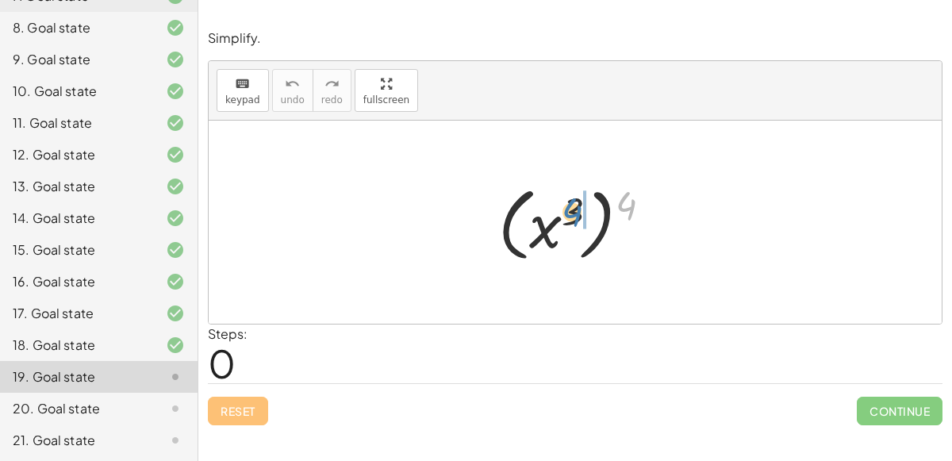
drag, startPoint x: 621, startPoint y: 198, endPoint x: 566, endPoint y: 204, distance: 55.1
click at [566, 204] on div at bounding box center [581, 222] width 182 height 88
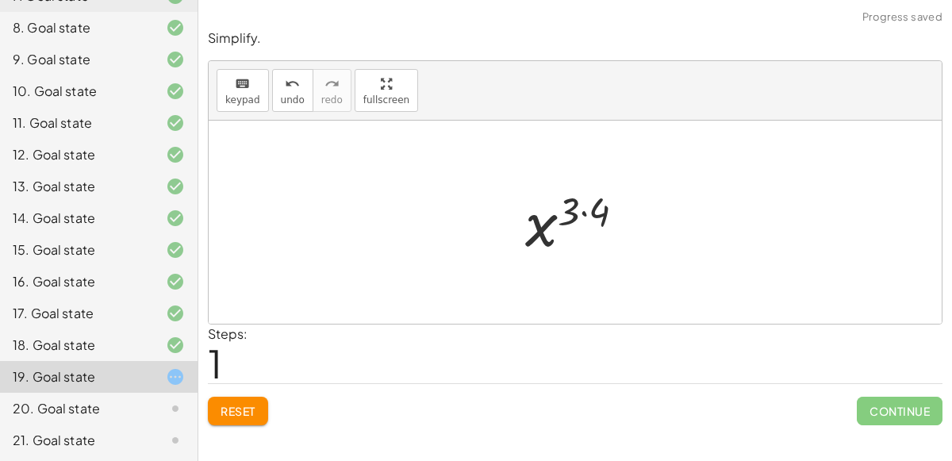
click at [569, 204] on div at bounding box center [581, 222] width 128 height 79
click at [587, 211] on div at bounding box center [581, 222] width 128 height 79
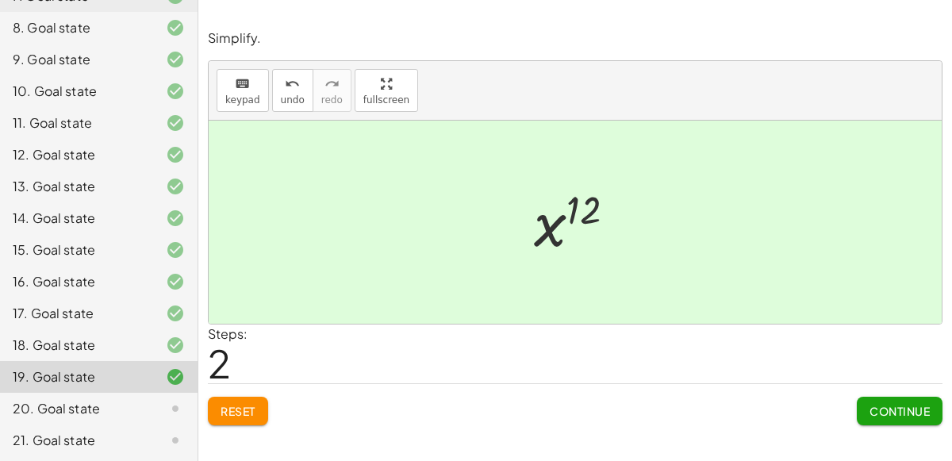
click at [873, 416] on span "Continue" at bounding box center [899, 411] width 60 height 14
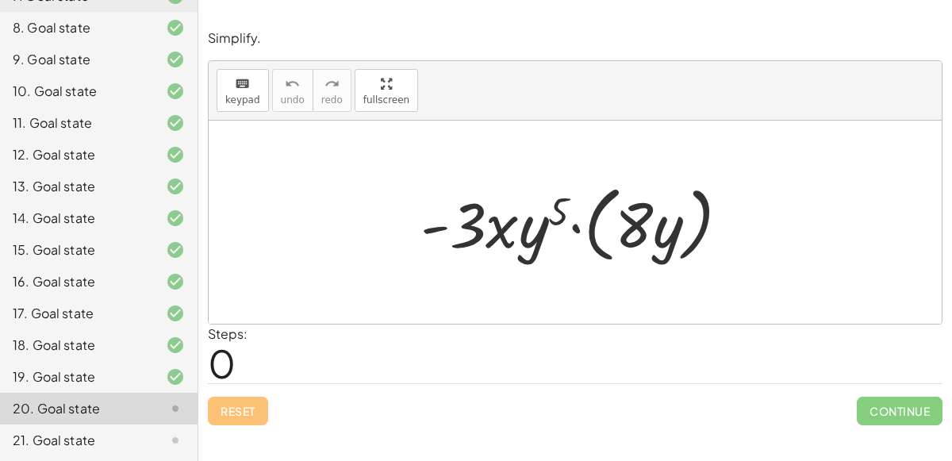
click at [596, 240] on div at bounding box center [581, 222] width 338 height 91
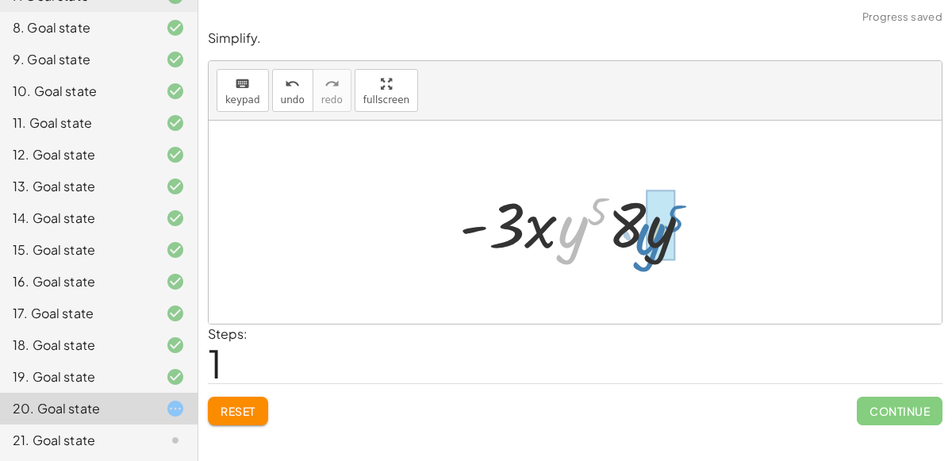
drag, startPoint x: 574, startPoint y: 226, endPoint x: 655, endPoint y: 233, distance: 81.2
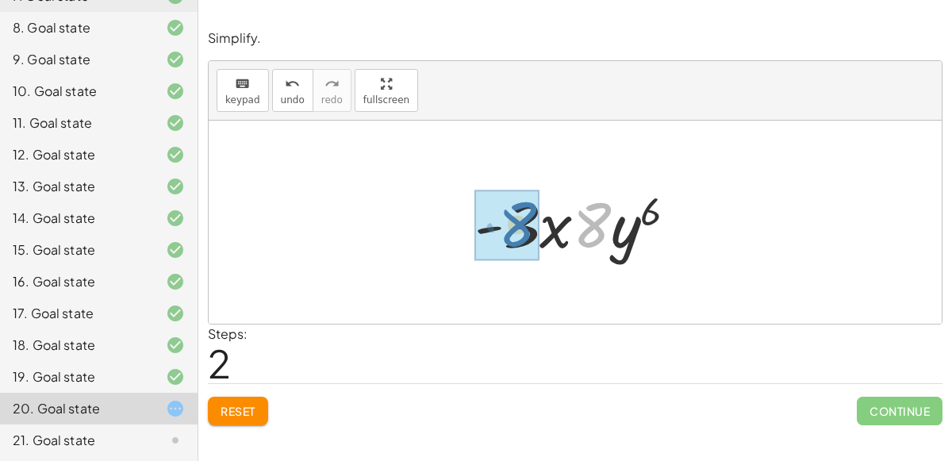
drag, startPoint x: 599, startPoint y: 224, endPoint x: 539, endPoint y: 224, distance: 59.5
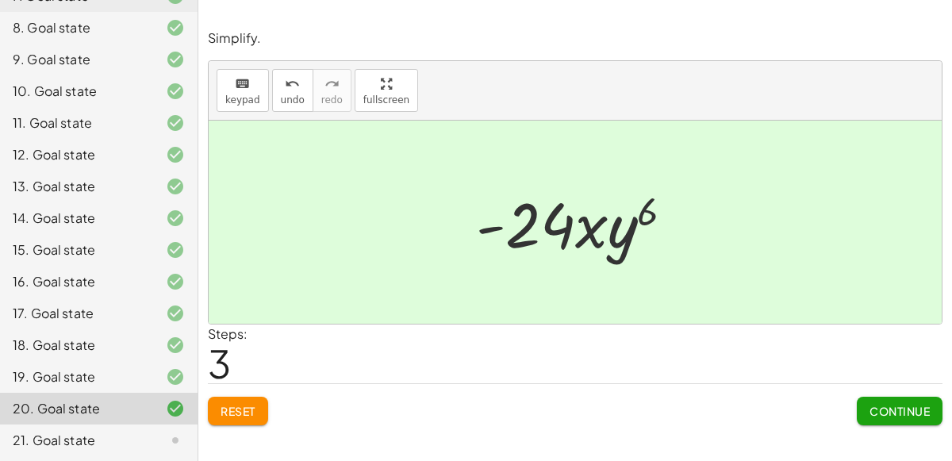
click at [902, 407] on span "Continue" at bounding box center [899, 411] width 60 height 14
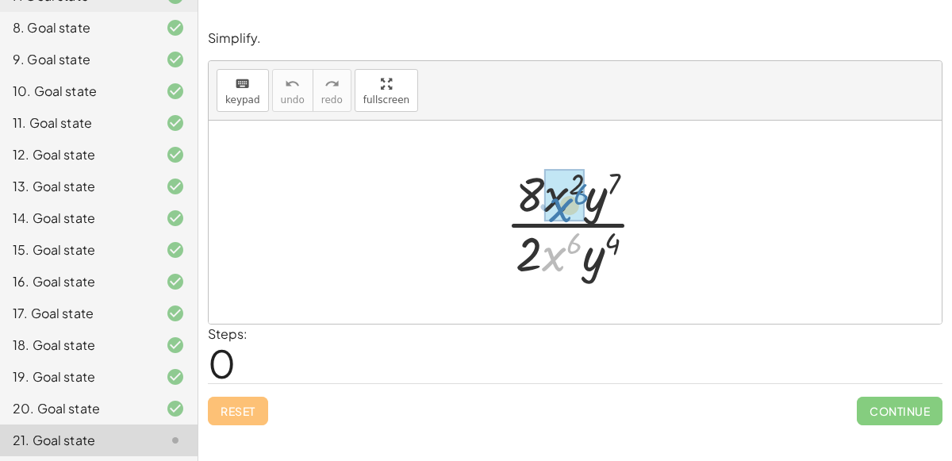
drag, startPoint x: 555, startPoint y: 251, endPoint x: 562, endPoint y: 201, distance: 51.3
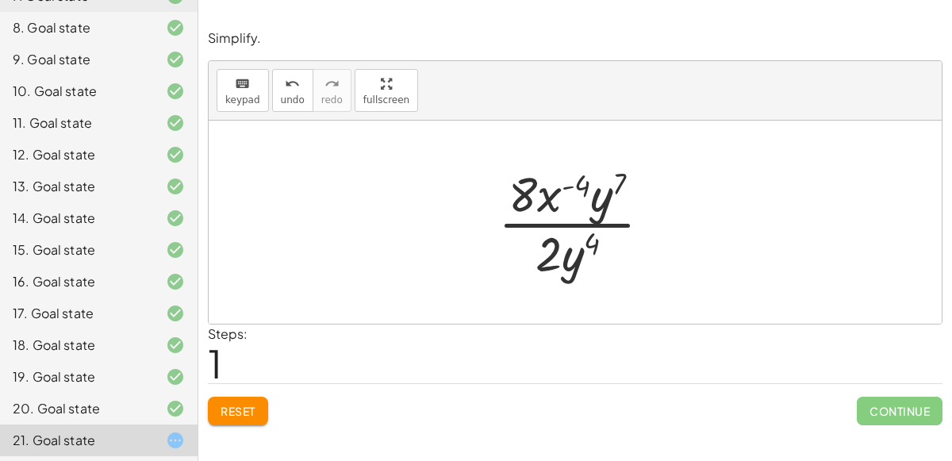
click at [585, 236] on div at bounding box center [581, 222] width 182 height 122
click at [573, 263] on div at bounding box center [581, 222] width 182 height 122
drag, startPoint x: 575, startPoint y: 267, endPoint x: 616, endPoint y: 215, distance: 66.0
click at [566, 222] on div at bounding box center [581, 222] width 185 height 122
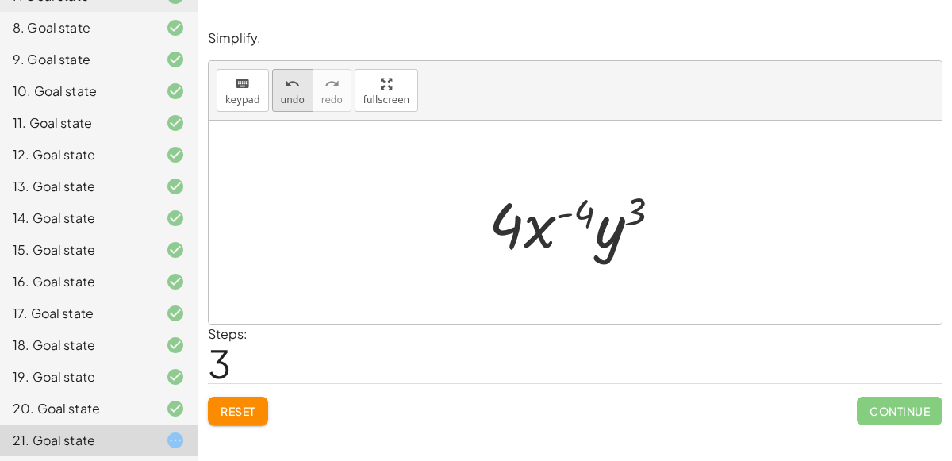
click at [285, 88] on icon "undo" at bounding box center [292, 84] width 15 height 19
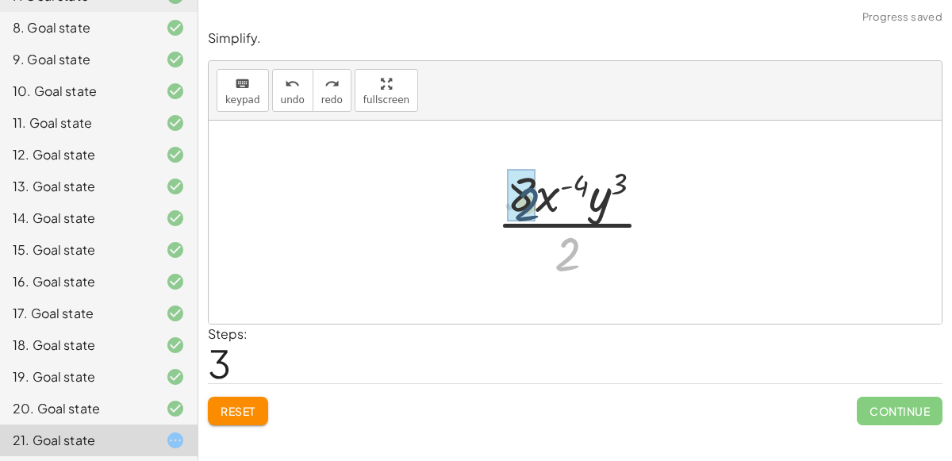
drag, startPoint x: 574, startPoint y: 258, endPoint x: 529, endPoint y: 205, distance: 69.3
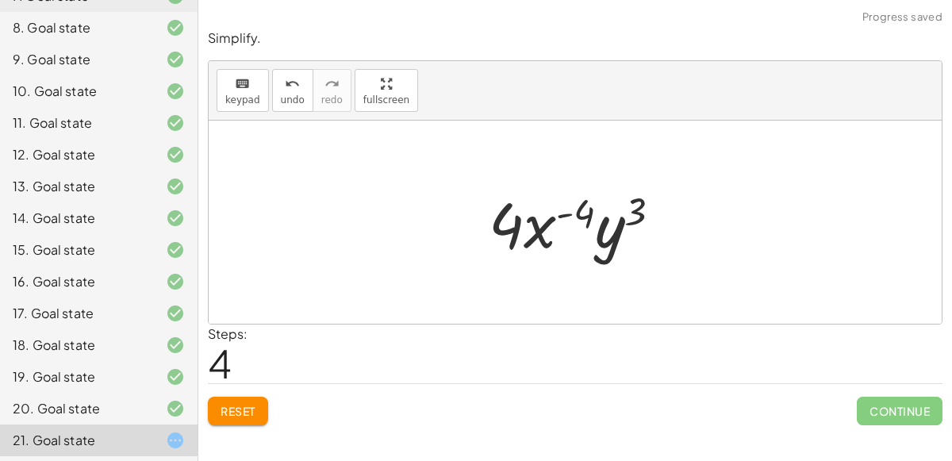
click at [565, 217] on div at bounding box center [581, 223] width 201 height 82
click at [612, 225] on div at bounding box center [581, 223] width 201 height 82
click at [633, 221] on div at bounding box center [581, 223] width 201 height 82
drag, startPoint x: 589, startPoint y: 207, endPoint x: 577, endPoint y: 216, distance: 14.1
click at [577, 216] on div at bounding box center [581, 223] width 201 height 82
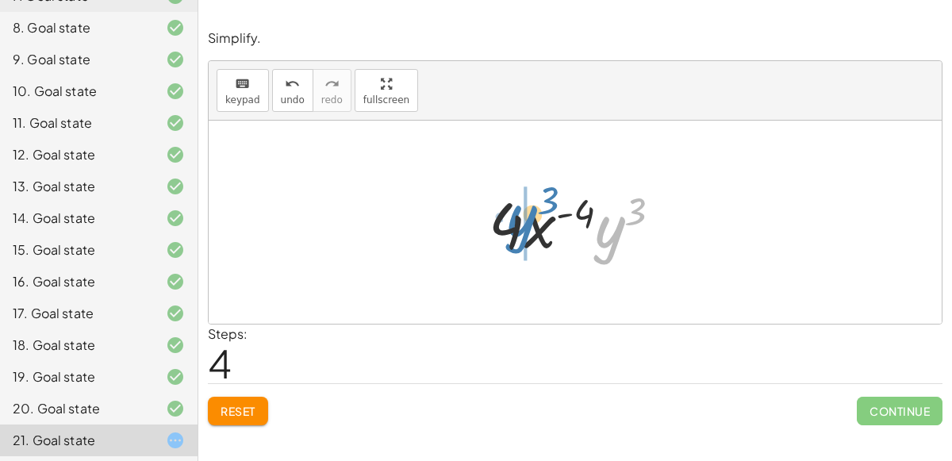
drag, startPoint x: 608, startPoint y: 234, endPoint x: 519, endPoint y: 223, distance: 89.5
click at [519, 223] on div at bounding box center [581, 223] width 201 height 82
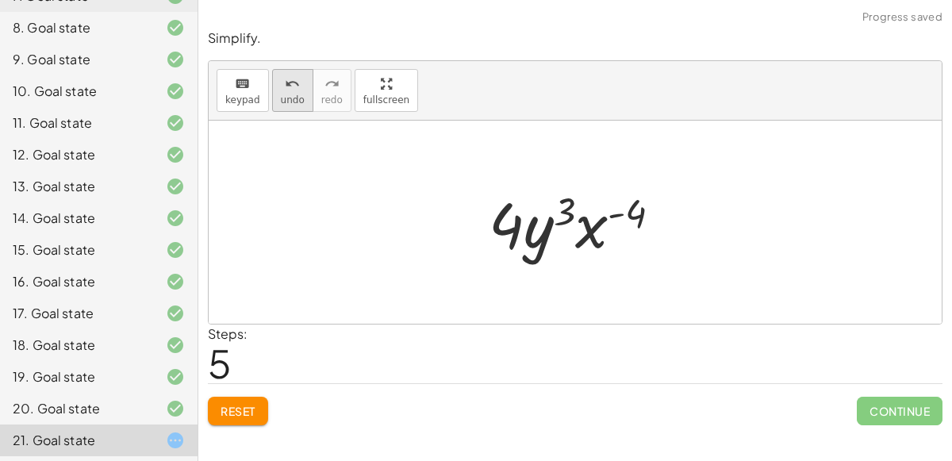
click at [291, 76] on icon "undo" at bounding box center [292, 84] width 15 height 19
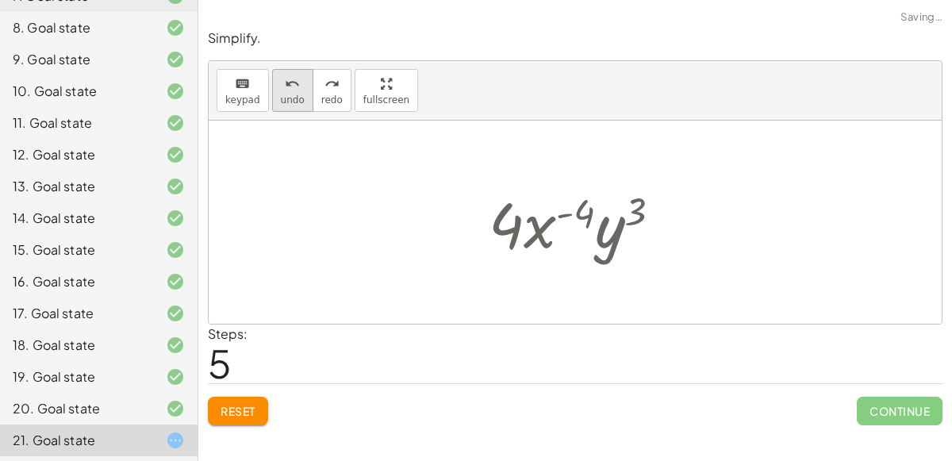
click at [291, 76] on icon "undo" at bounding box center [292, 84] width 15 height 19
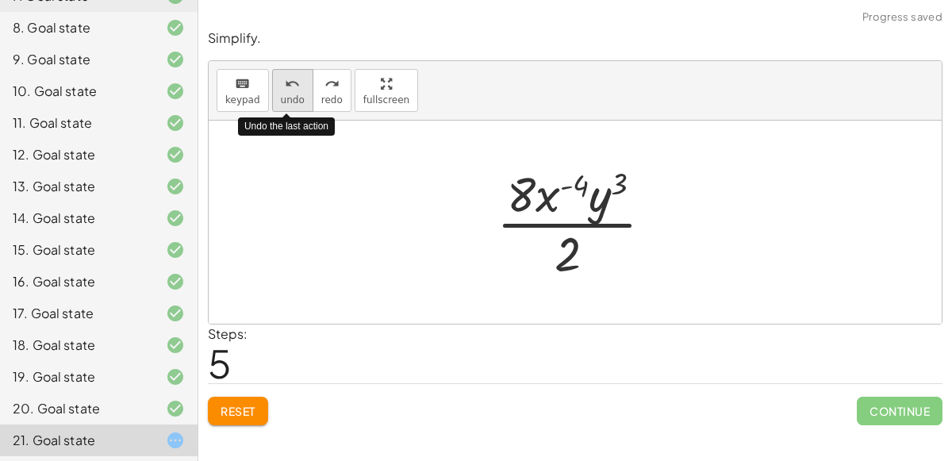
click at [291, 76] on icon "undo" at bounding box center [292, 84] width 15 height 19
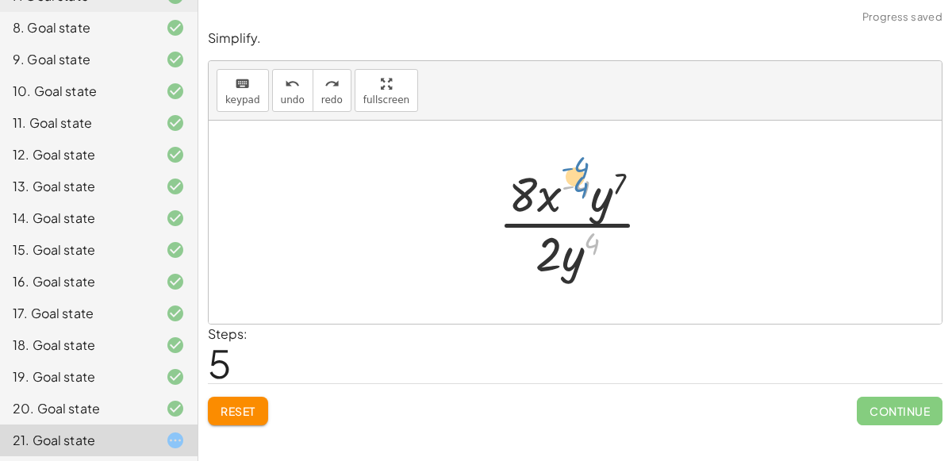
drag, startPoint x: 591, startPoint y: 240, endPoint x: 580, endPoint y: 184, distance: 56.6
click at [580, 184] on div at bounding box center [581, 222] width 182 height 122
drag, startPoint x: 589, startPoint y: 236, endPoint x: 629, endPoint y: 183, distance: 66.8
click at [629, 183] on div at bounding box center [581, 222] width 182 height 122
drag, startPoint x: 593, startPoint y: 247, endPoint x: 641, endPoint y: 186, distance: 78.5
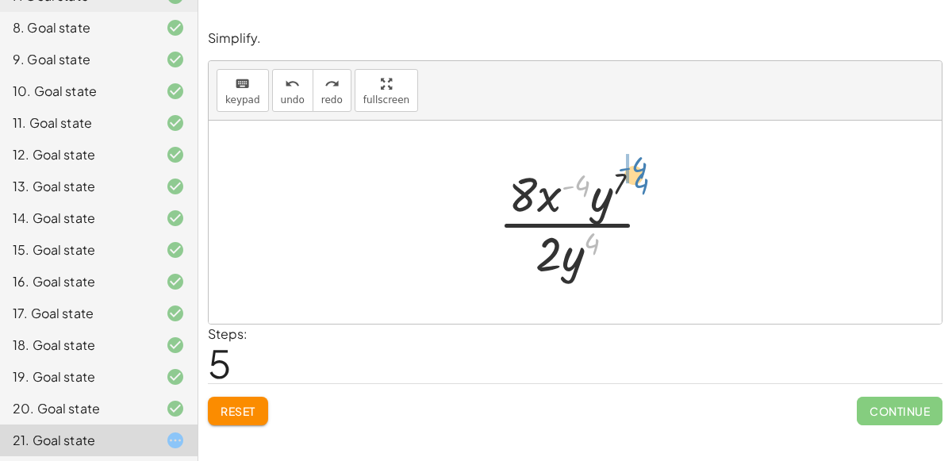
click at [641, 186] on div at bounding box center [581, 222] width 182 height 122
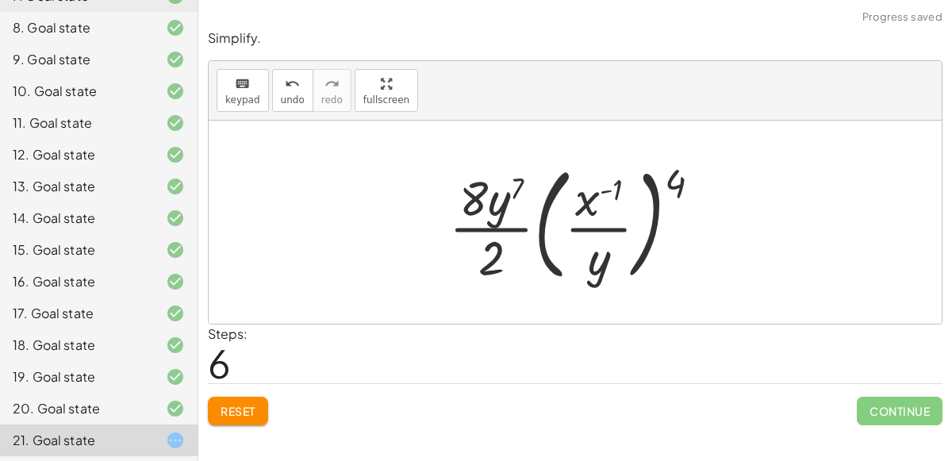
click at [501, 193] on div at bounding box center [581, 222] width 280 height 132
click at [516, 186] on div at bounding box center [581, 222] width 280 height 132
click at [596, 201] on div at bounding box center [581, 222] width 280 height 132
click at [301, 92] on button "undo undo" at bounding box center [292, 90] width 41 height 43
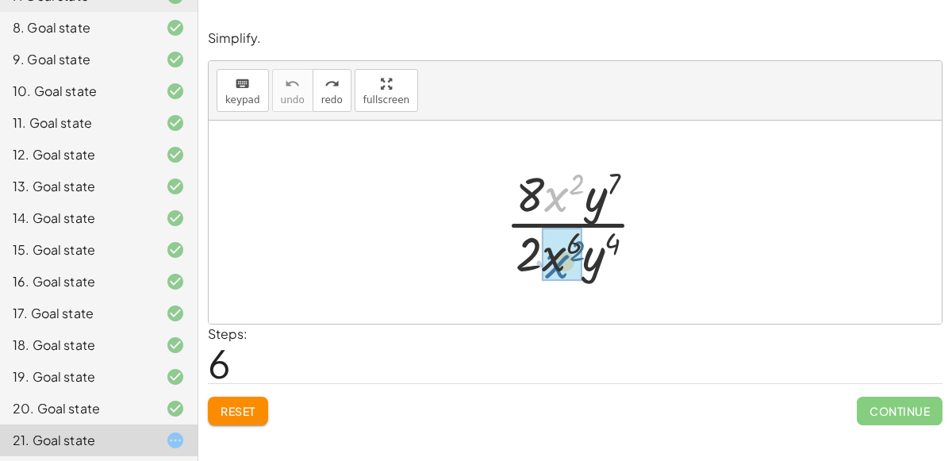
drag, startPoint x: 556, startPoint y: 203, endPoint x: 556, endPoint y: 273, distance: 69.8
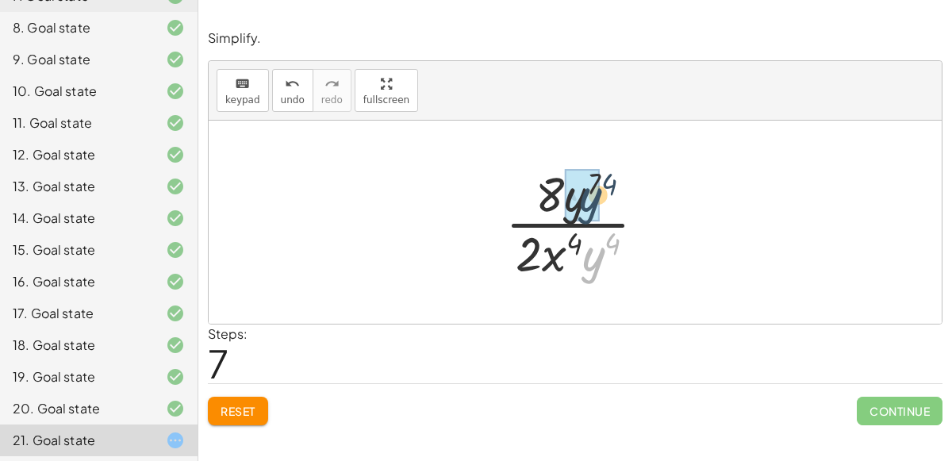
drag, startPoint x: 591, startPoint y: 263, endPoint x: 583, endPoint y: 201, distance: 62.4
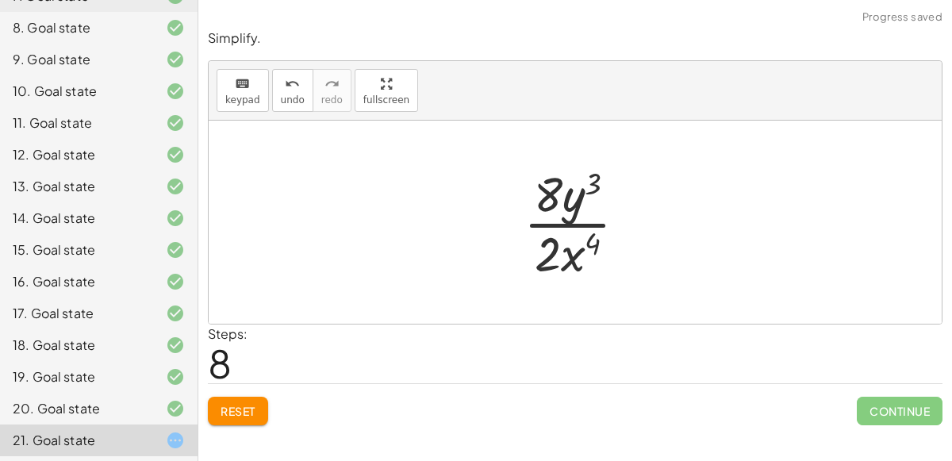
click at [552, 198] on div at bounding box center [582, 222] width 132 height 122
click at [555, 209] on div at bounding box center [582, 222] width 132 height 122
click at [561, 226] on div at bounding box center [582, 222] width 132 height 122
click at [284, 104] on button "undo undo" at bounding box center [292, 90] width 41 height 43
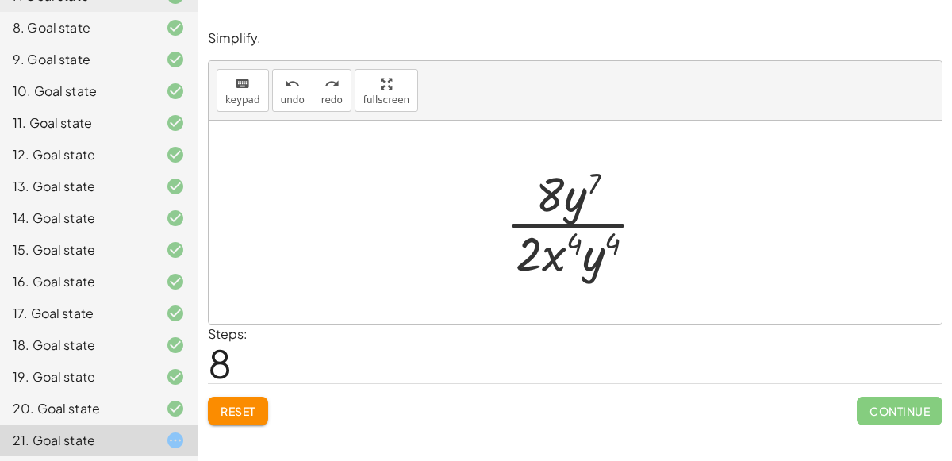
click at [575, 212] on div at bounding box center [581, 222] width 169 height 122
drag, startPoint x: 593, startPoint y: 244, endPoint x: 572, endPoint y: 199, distance: 50.0
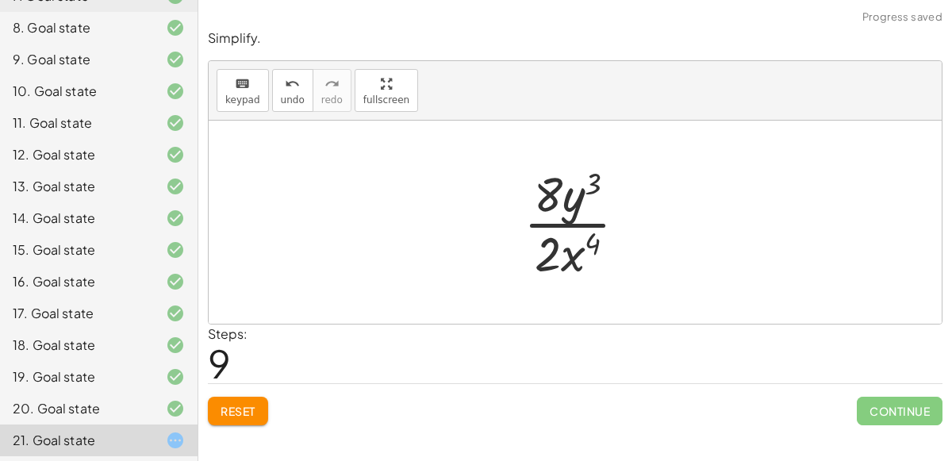
click at [581, 222] on div at bounding box center [582, 222] width 132 height 122
click at [291, 83] on icon "undo" at bounding box center [292, 84] width 15 height 19
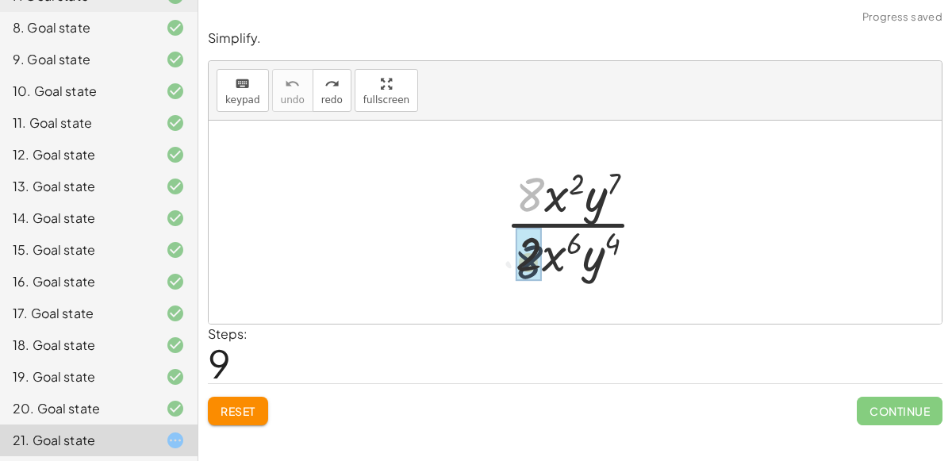
drag, startPoint x: 531, startPoint y: 190, endPoint x: 530, endPoint y: 259, distance: 69.0
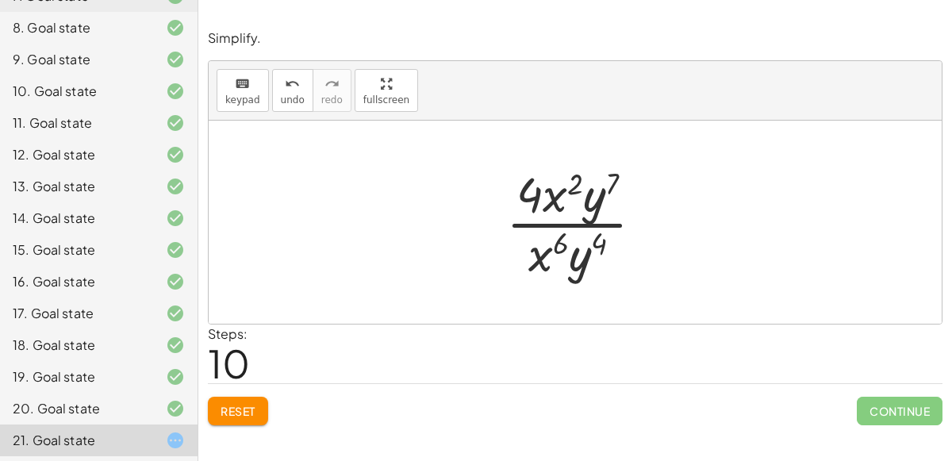
click at [450, 306] on div at bounding box center [575, 222] width 733 height 203
click at [585, 254] on div at bounding box center [581, 222] width 166 height 122
click at [582, 252] on div at bounding box center [581, 222] width 166 height 122
drag, startPoint x: 593, startPoint y: 194, endPoint x: 588, endPoint y: 224, distance: 31.4
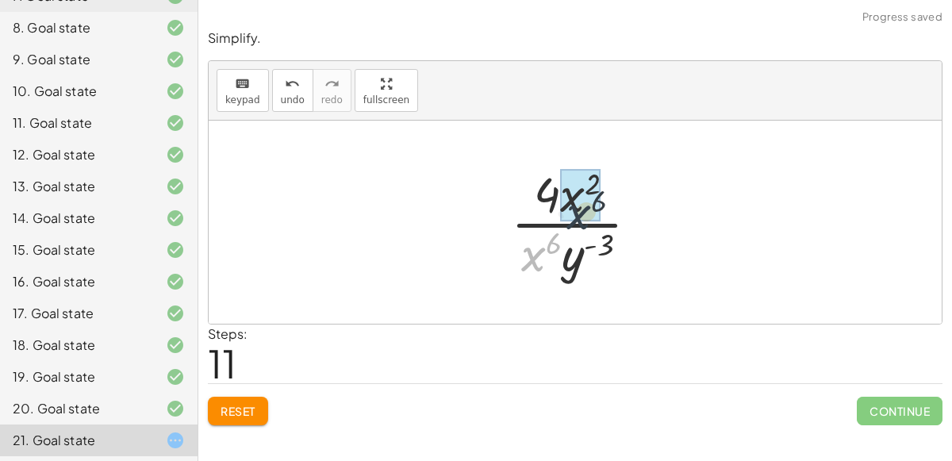
drag, startPoint x: 533, startPoint y: 253, endPoint x: 594, endPoint y: 187, distance: 89.8
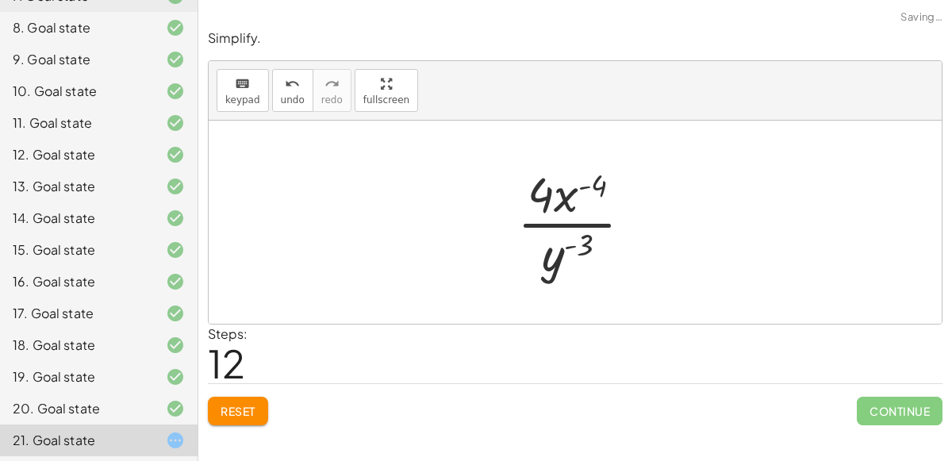
click at [582, 226] on div at bounding box center [581, 222] width 144 height 122
click at [577, 204] on div at bounding box center [581, 222] width 144 height 122
drag, startPoint x: 581, startPoint y: 249, endPoint x: 589, endPoint y: 214, distance: 35.8
click at [589, 214] on div at bounding box center [581, 222] width 144 height 122
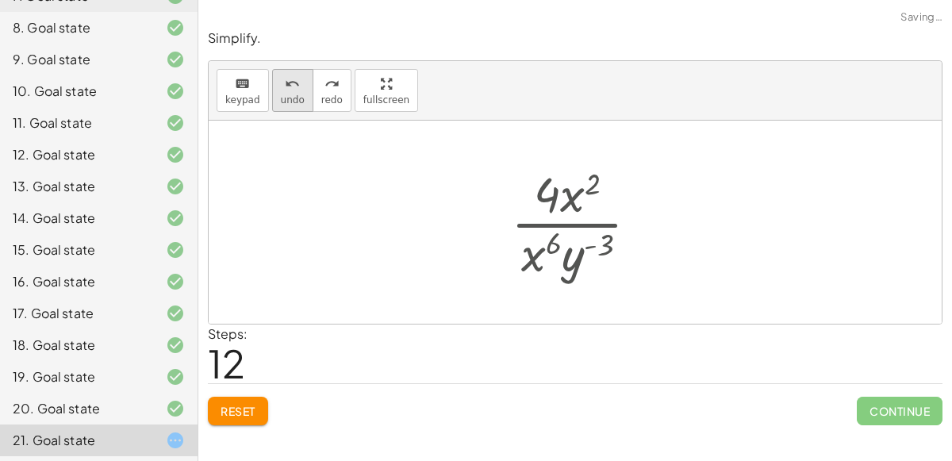
click at [291, 97] on span "undo" at bounding box center [293, 99] width 24 height 11
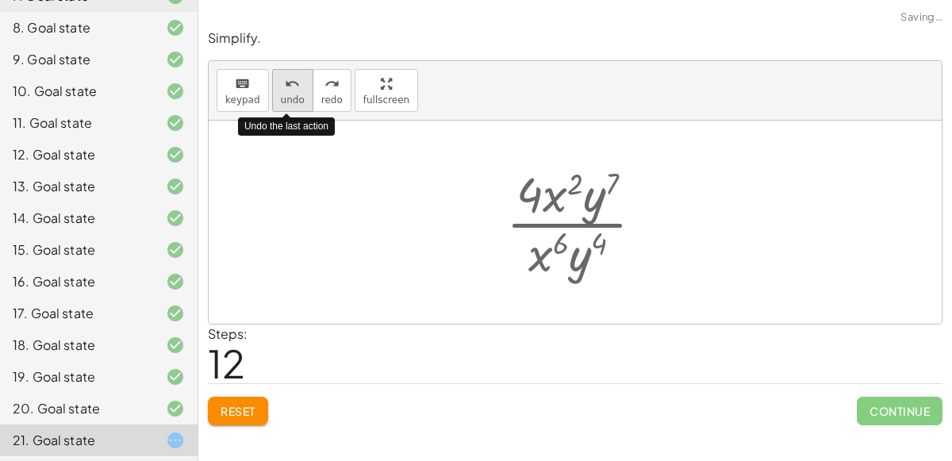
click at [291, 97] on span "undo" at bounding box center [293, 99] width 24 height 11
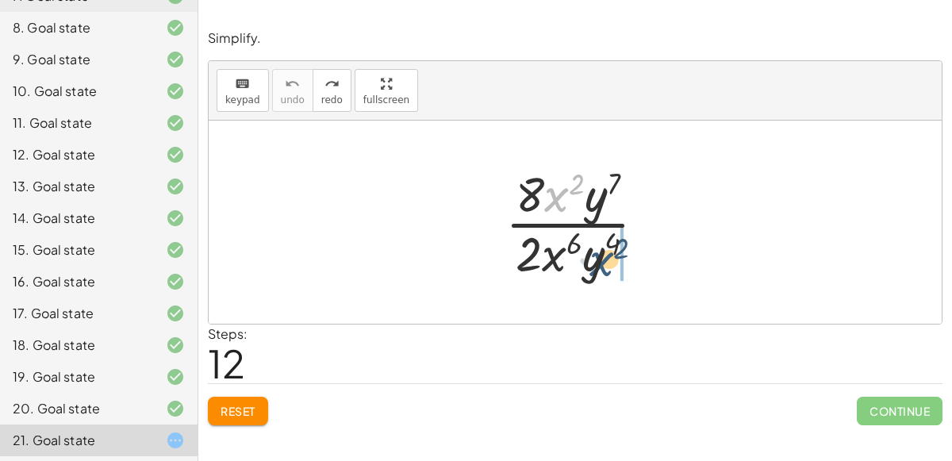
drag, startPoint x: 554, startPoint y: 197, endPoint x: 599, endPoint y: 263, distance: 80.5
click at [599, 263] on div at bounding box center [581, 222] width 169 height 122
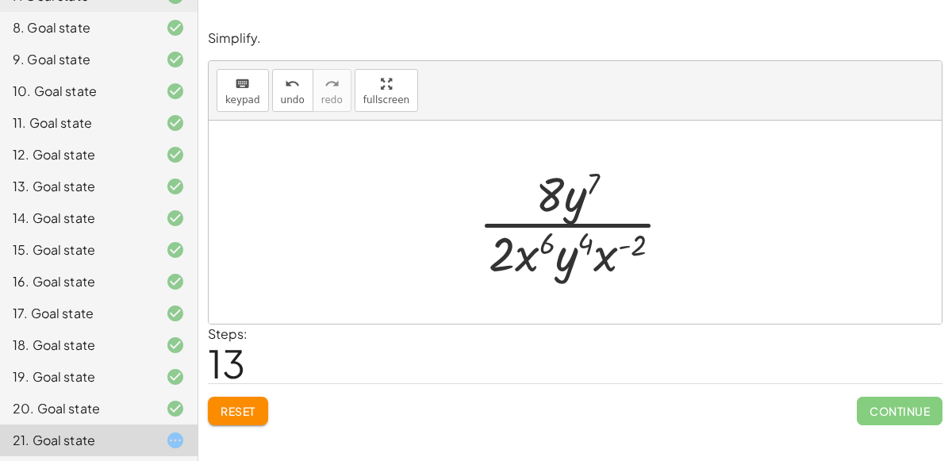
click at [603, 256] on div at bounding box center [581, 222] width 222 height 122
drag, startPoint x: 529, startPoint y: 248, endPoint x: 618, endPoint y: 251, distance: 88.9
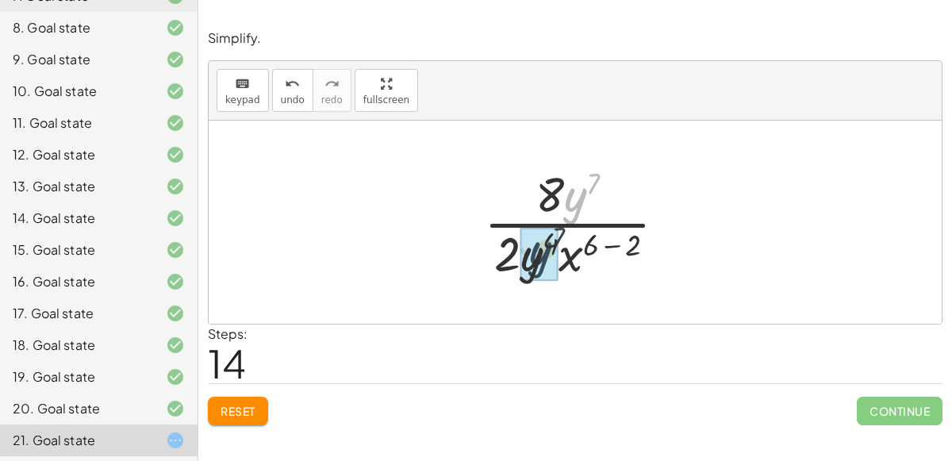
drag, startPoint x: 577, startPoint y: 203, endPoint x: 537, endPoint y: 262, distance: 71.3
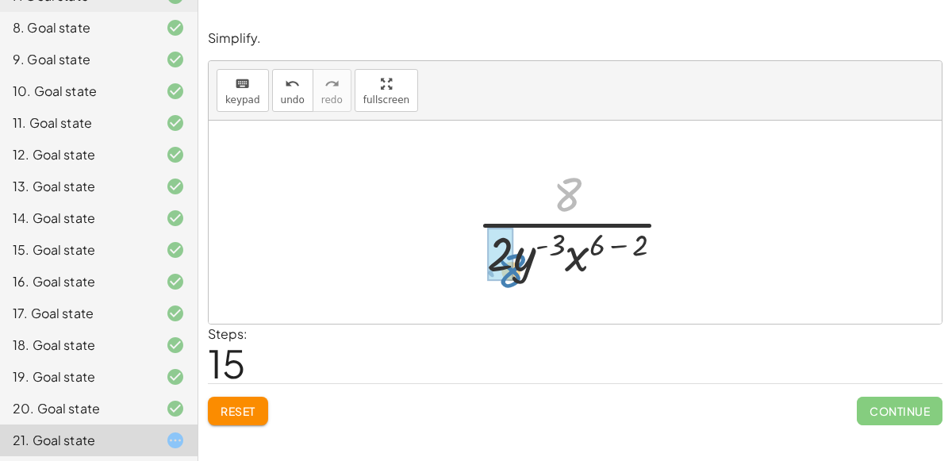
drag, startPoint x: 553, startPoint y: 200, endPoint x: 477, endPoint y: 265, distance: 100.1
click at [477, 265] on div at bounding box center [581, 222] width 224 height 122
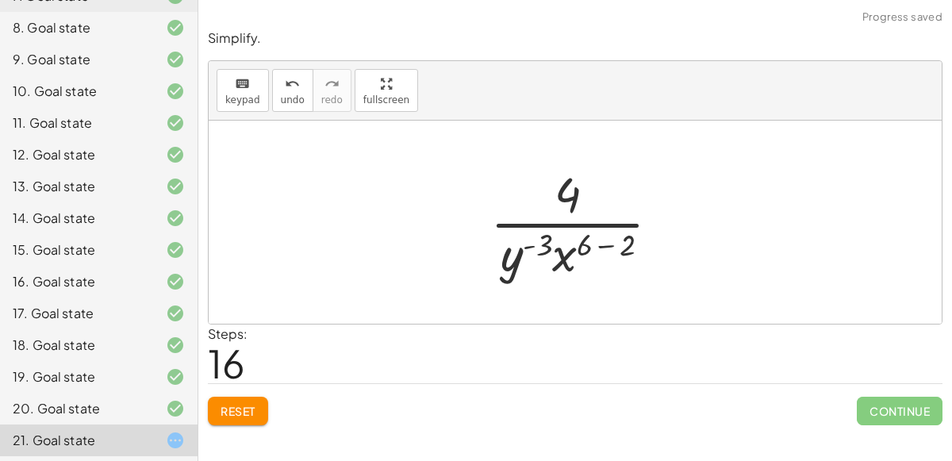
click at [593, 247] on div at bounding box center [581, 222] width 198 height 122
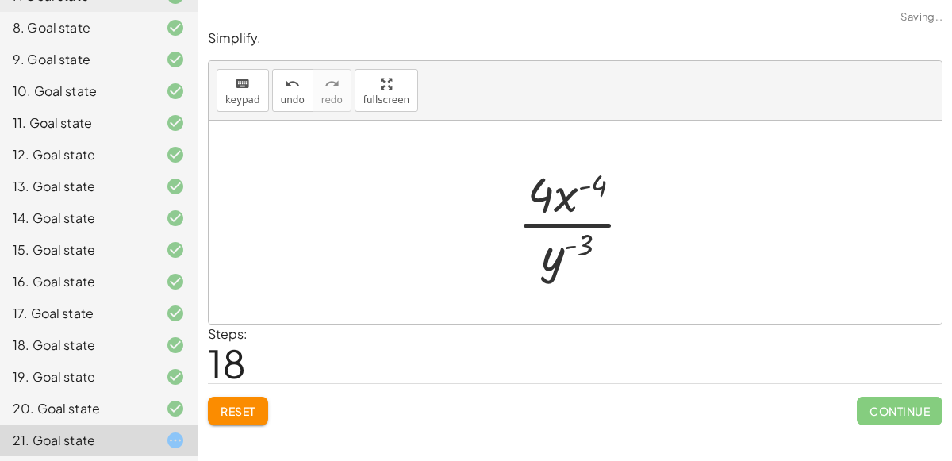
click at [585, 183] on div at bounding box center [581, 222] width 144 height 122
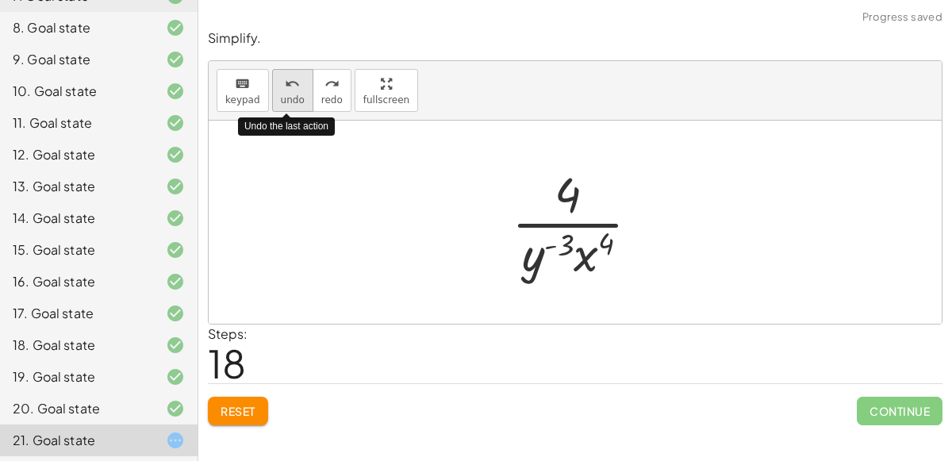
click at [290, 75] on icon "undo" at bounding box center [292, 84] width 15 height 19
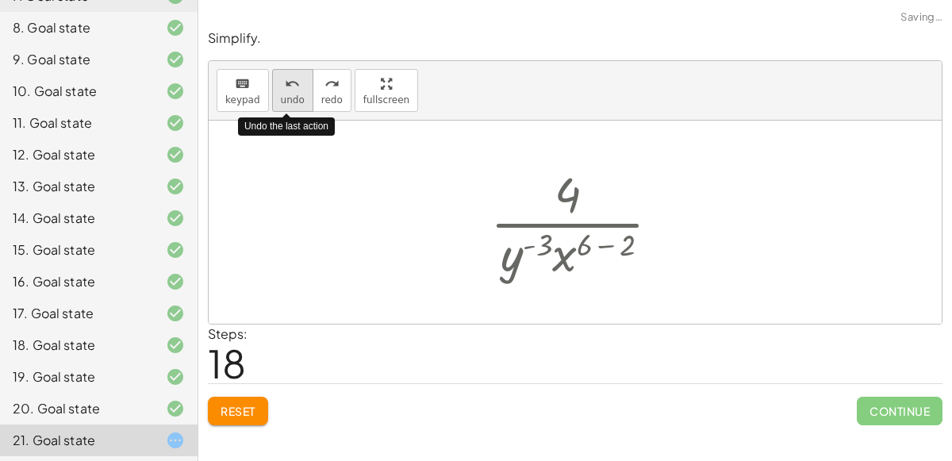
click at [291, 78] on icon "undo" at bounding box center [292, 84] width 15 height 19
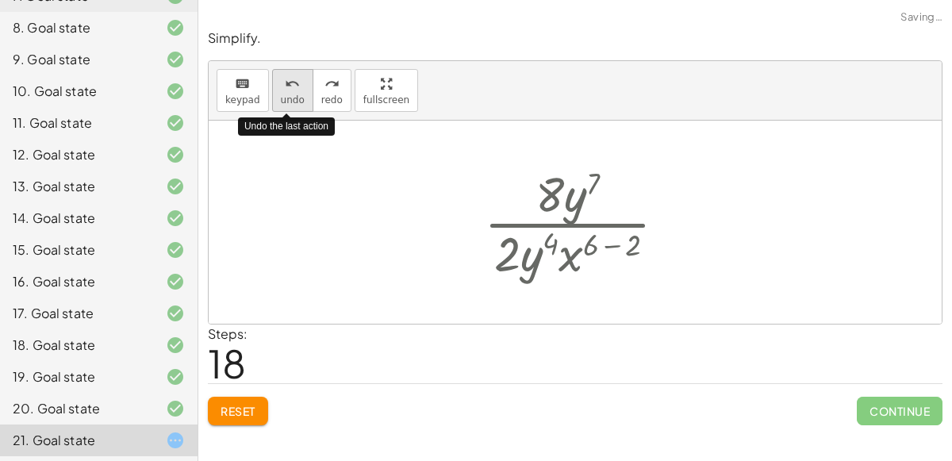
click at [291, 78] on icon "undo" at bounding box center [292, 84] width 15 height 19
click at [291, 79] on icon "undo" at bounding box center [292, 84] width 15 height 19
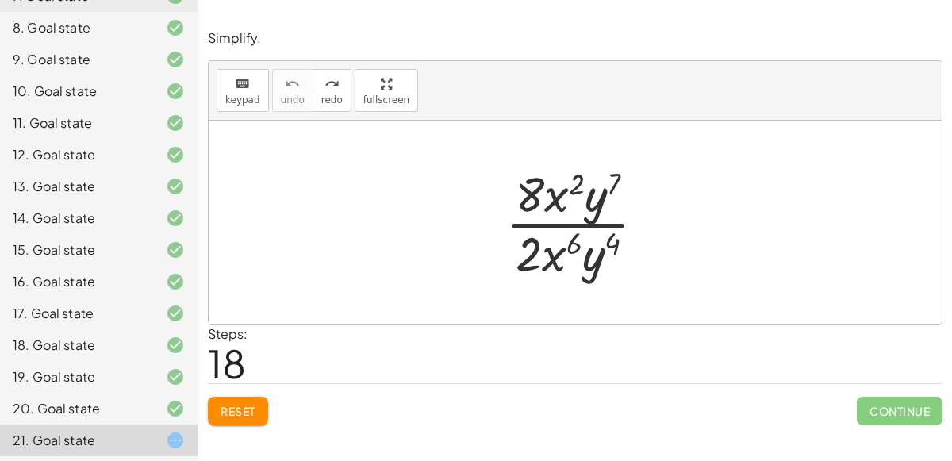
click at [616, 178] on div at bounding box center [581, 222] width 169 height 122
click at [530, 198] on div at bounding box center [581, 222] width 169 height 122
drag, startPoint x: 524, startPoint y: 245, endPoint x: 524, endPoint y: 167, distance: 78.5
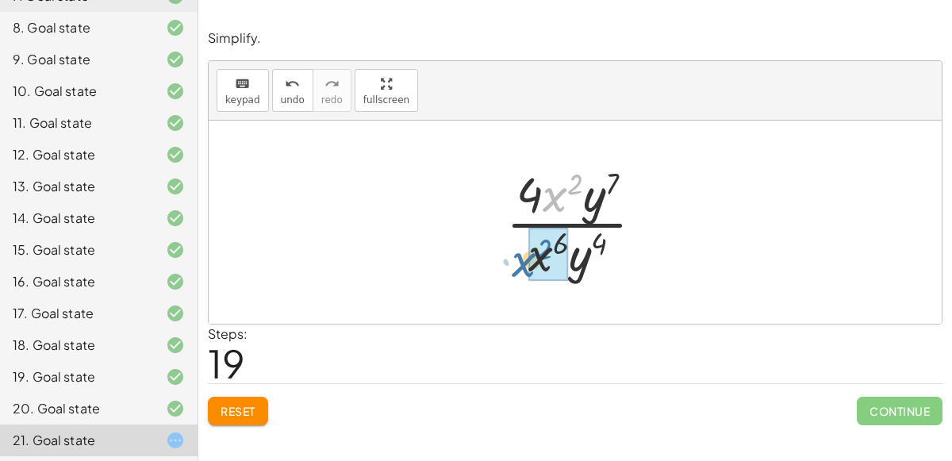
drag, startPoint x: 553, startPoint y: 198, endPoint x: 530, endPoint y: 263, distance: 69.0
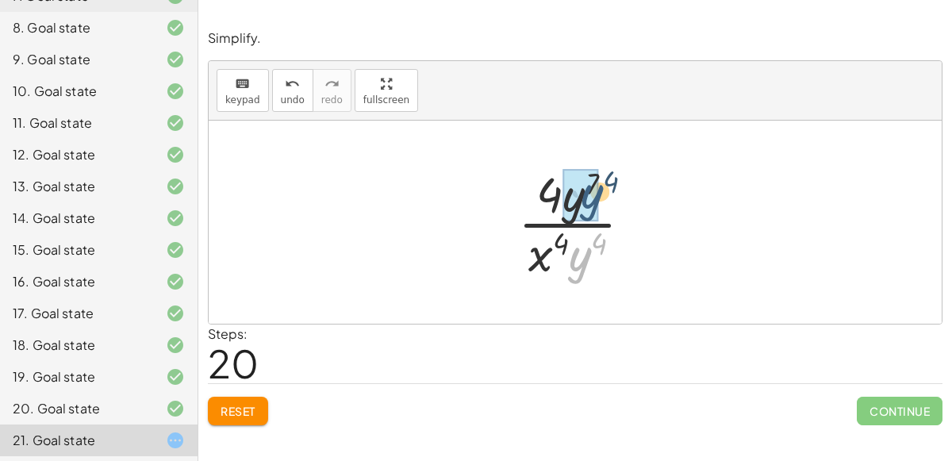
drag, startPoint x: 580, startPoint y: 262, endPoint x: 591, endPoint y: 198, distance: 64.4
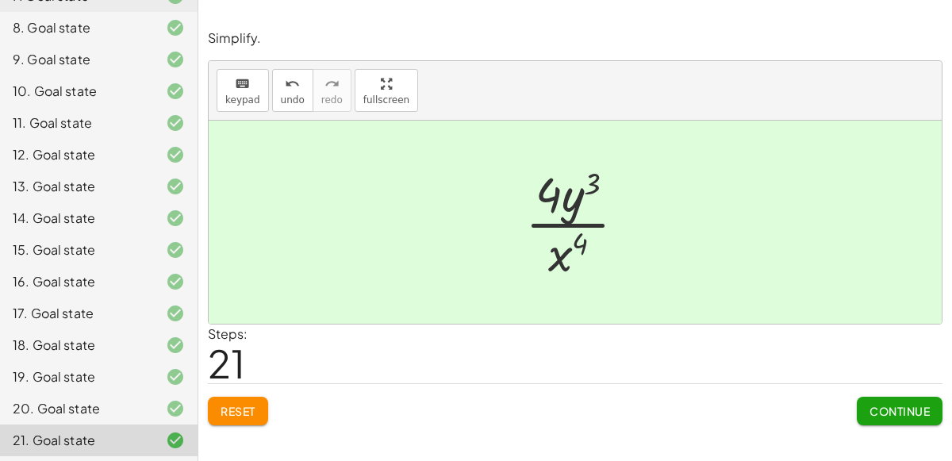
click at [898, 404] on span "Continue" at bounding box center [899, 411] width 60 height 14
